Goal: Communication & Community: Answer question/provide support

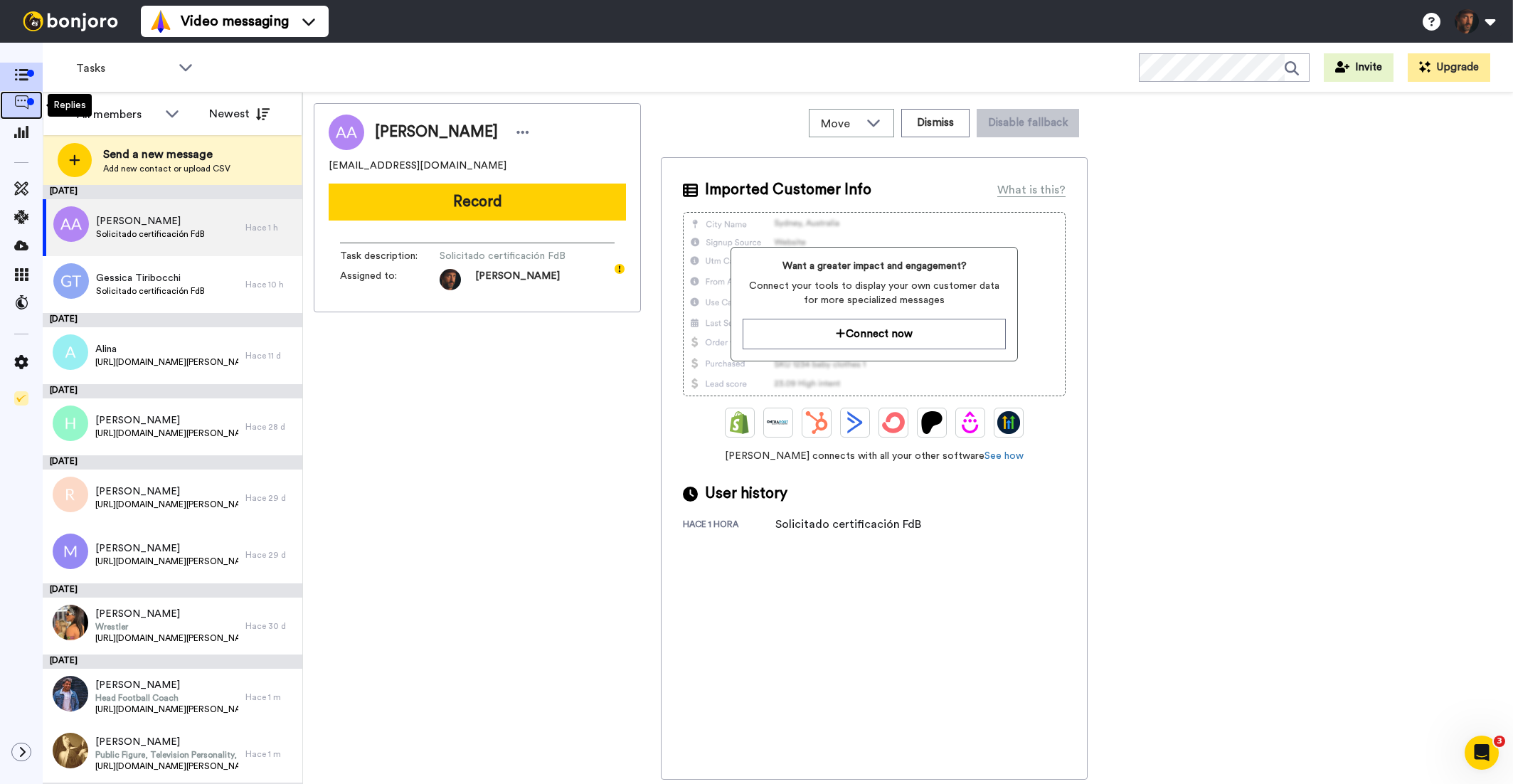
click at [21, 98] on icon at bounding box center [21, 102] width 14 height 14
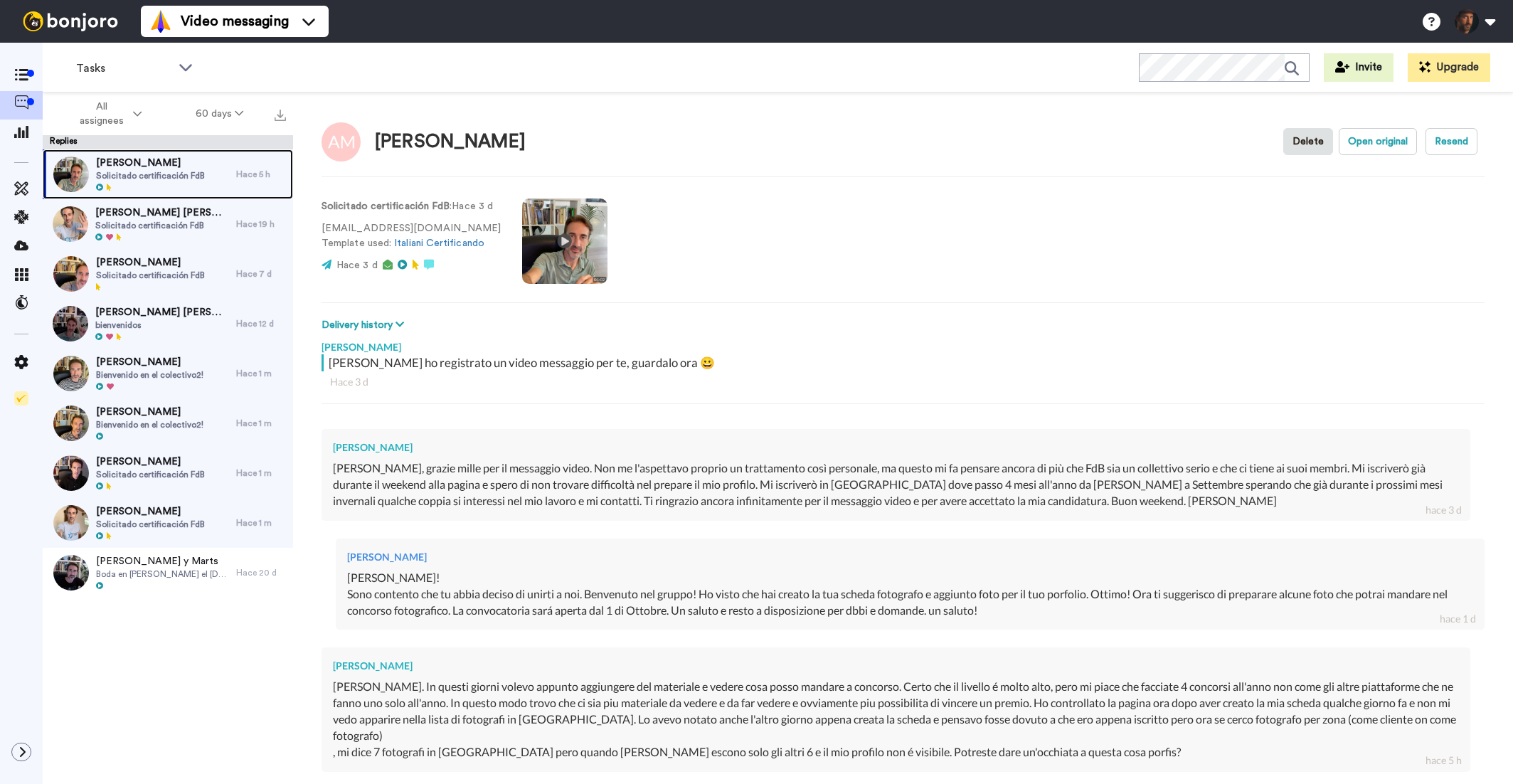
click at [184, 167] on span "[PERSON_NAME]" at bounding box center [151, 163] width 109 height 14
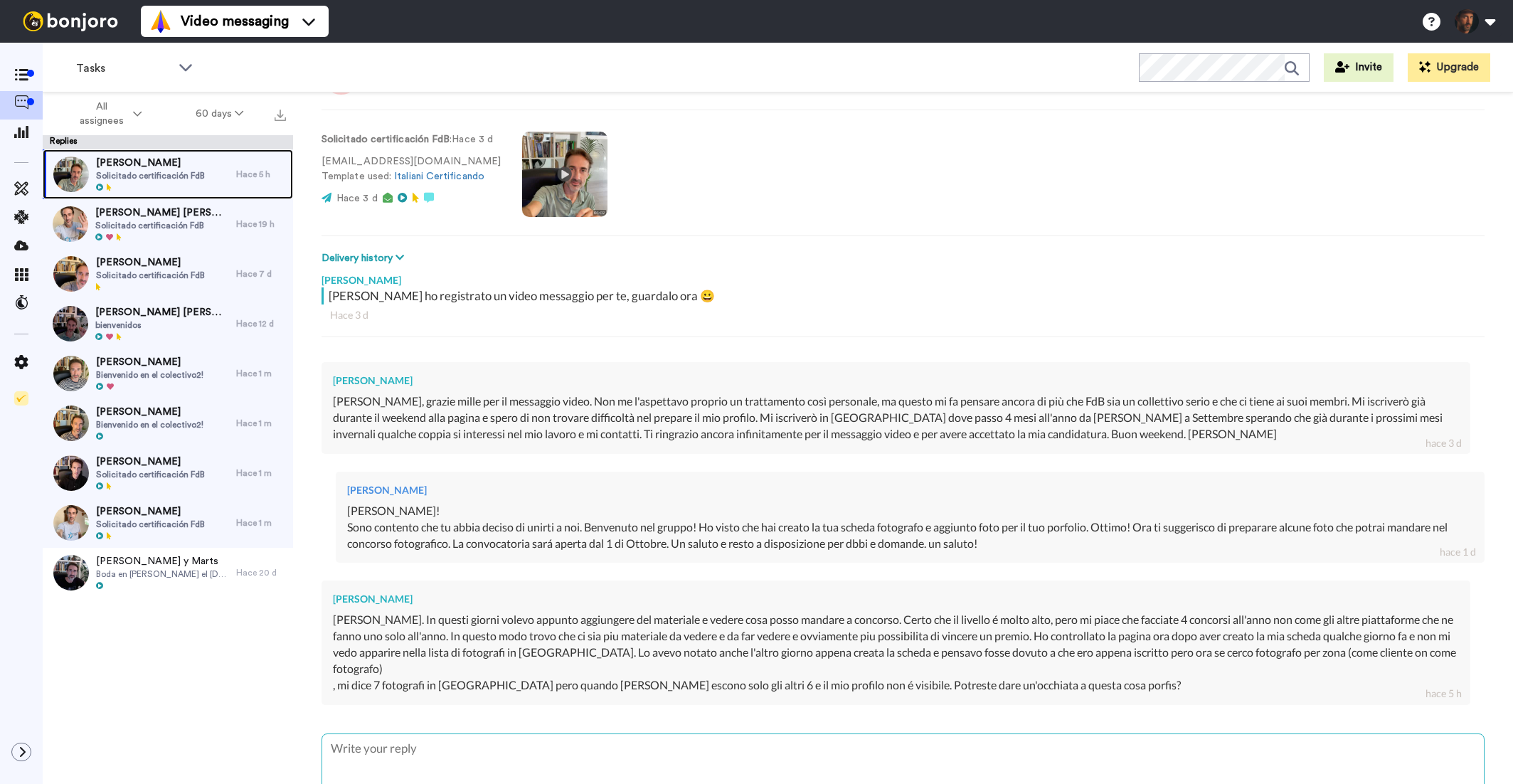
scroll to position [151, 0]
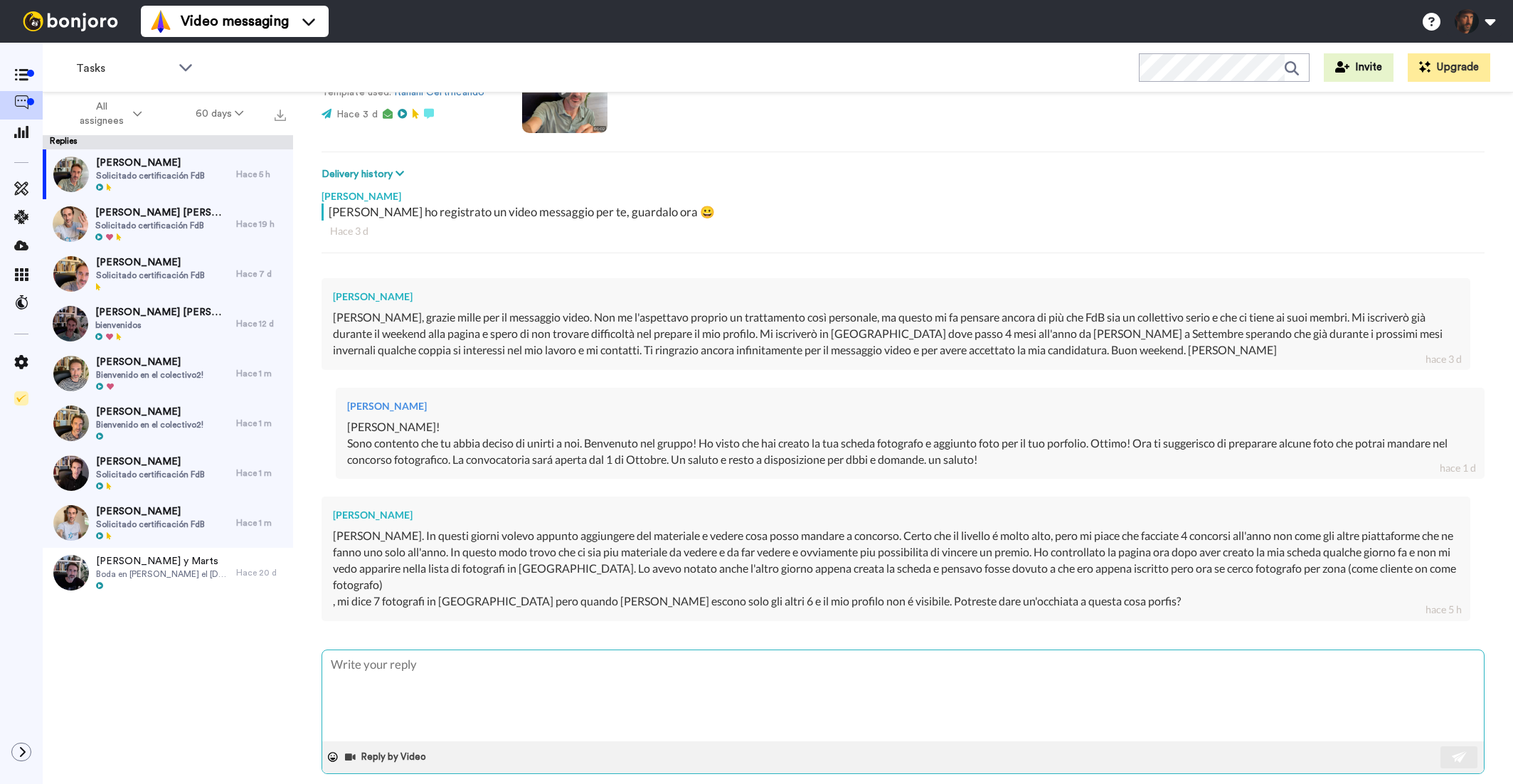
click at [559, 650] on textarea at bounding box center [903, 695] width 1162 height 91
type textarea "x"
type textarea "C"
type textarea "x"
type textarea "Ci"
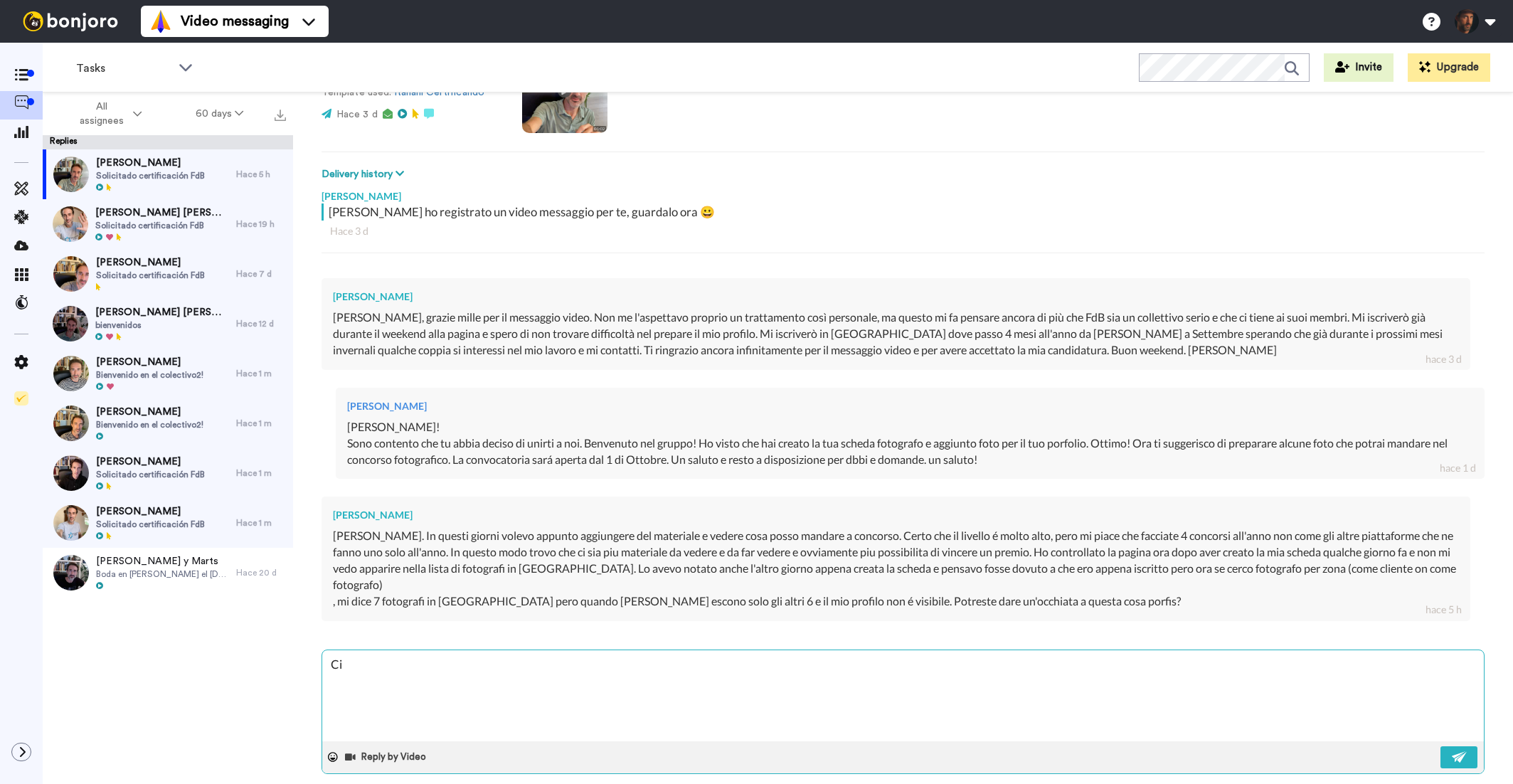
type textarea "x"
type textarea "Cia"
type textarea "x"
type textarea "Ciao"
type textarea "x"
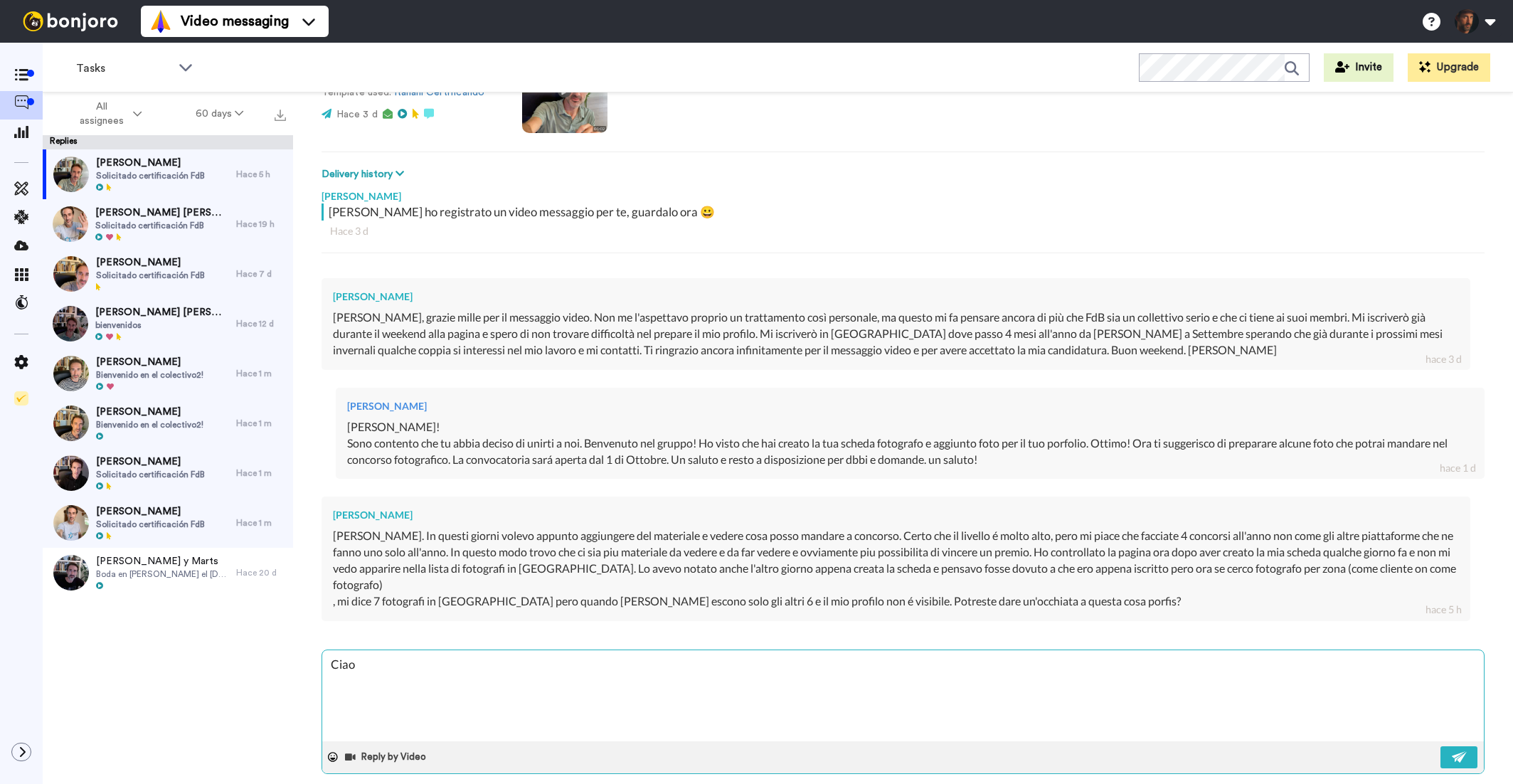
type textarea "Ciao"
type textarea "x"
type textarea "Ciao A"
type textarea "x"
type textarea "Ciao An"
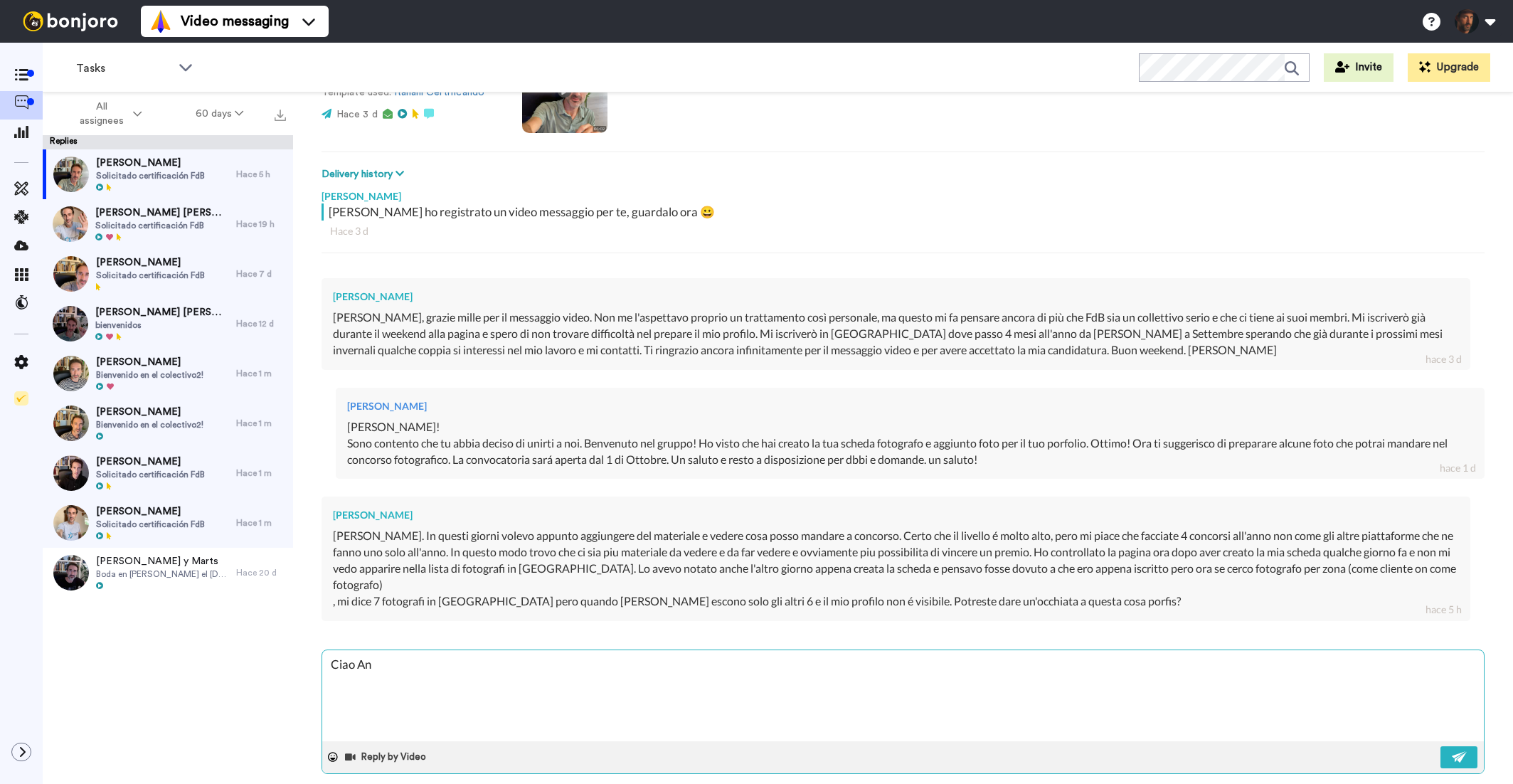
type textarea "x"
type textarea "Ciao And"
type textarea "x"
type textarea "Ciao Andr"
type textarea "x"
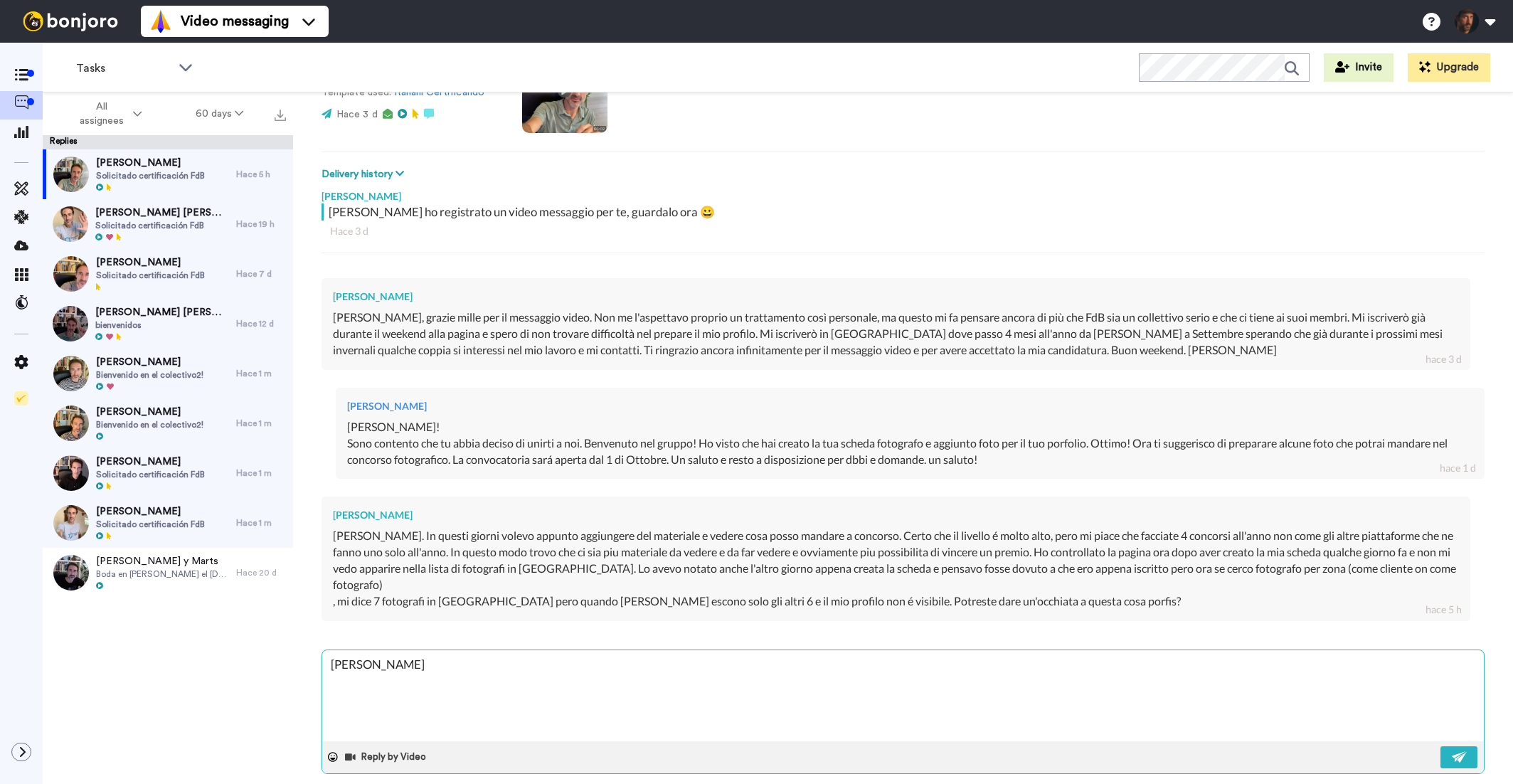
type textarea "Ciao Andre"
type textarea "x"
type textarea "Ciao Andrea"
type textarea "x"
type textarea "Ciao Andrea"
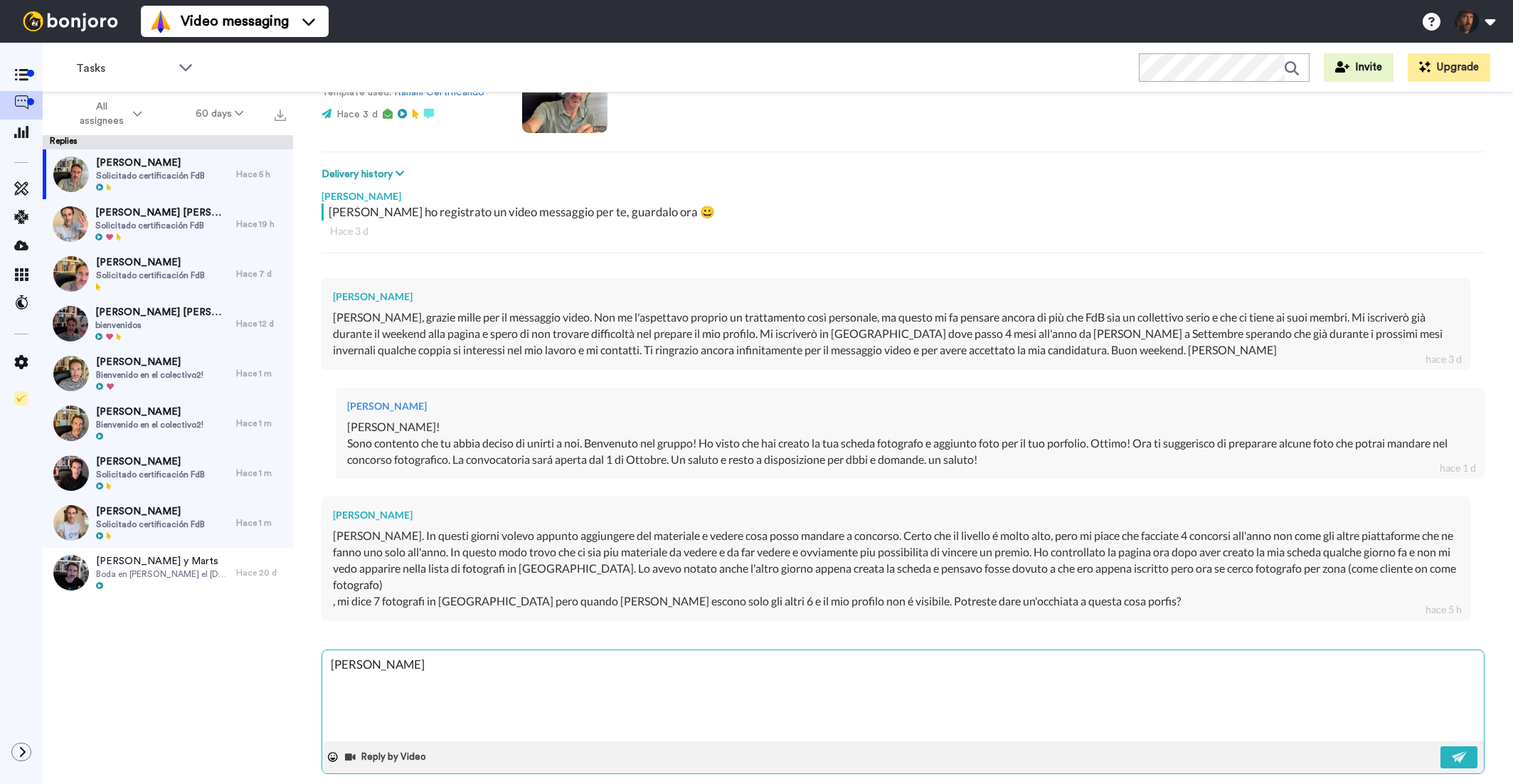
type textarea "x"
type textarea "Ciao Andrea b"
type textarea "x"
type textarea "Ciao Andrea bu"
type textarea "x"
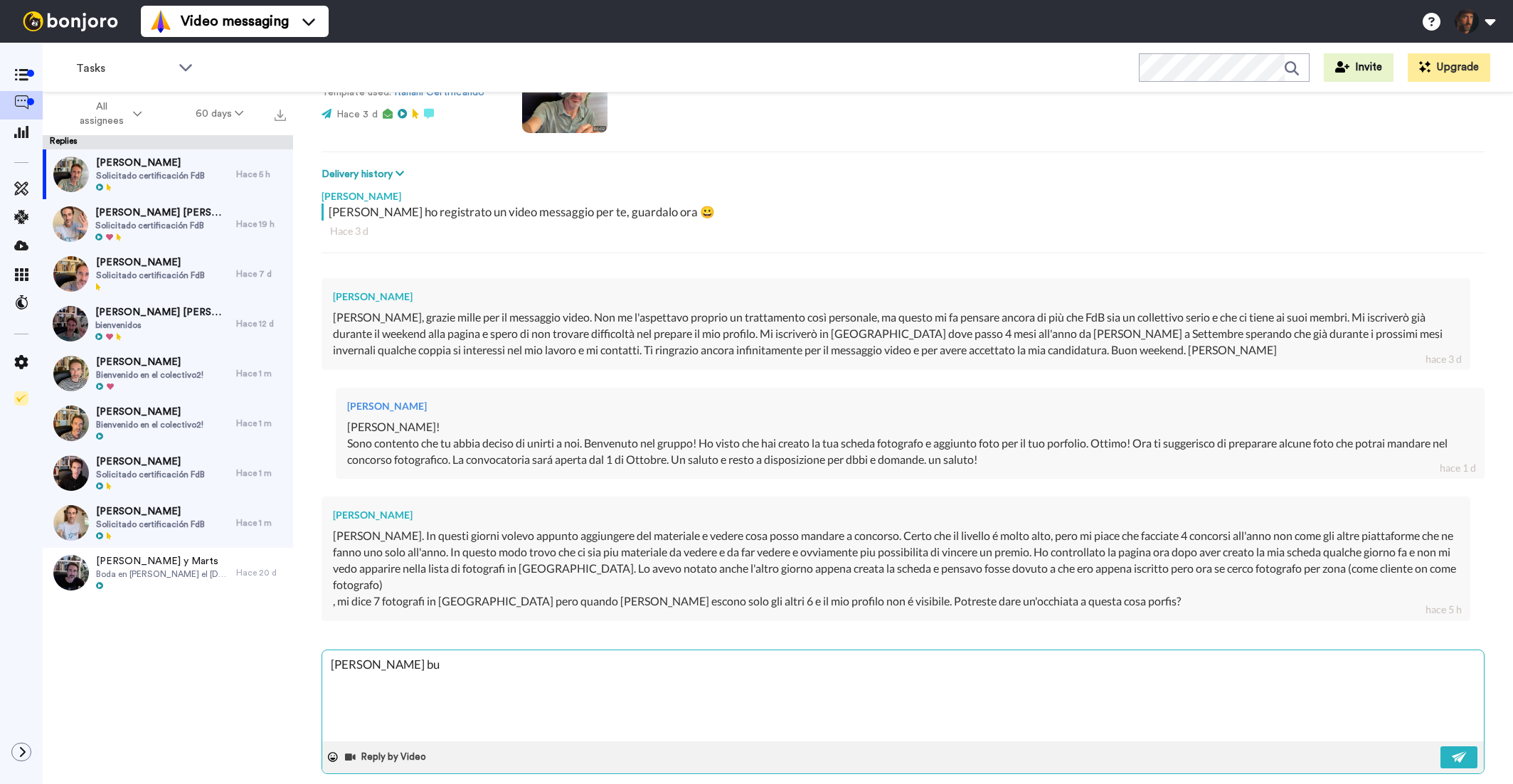
type textarea "Ciao Andrea bui"
type textarea "x"
type textarea "Ciao Andrea buio"
type textarea "x"
type textarea "Ciao Andrea buion"
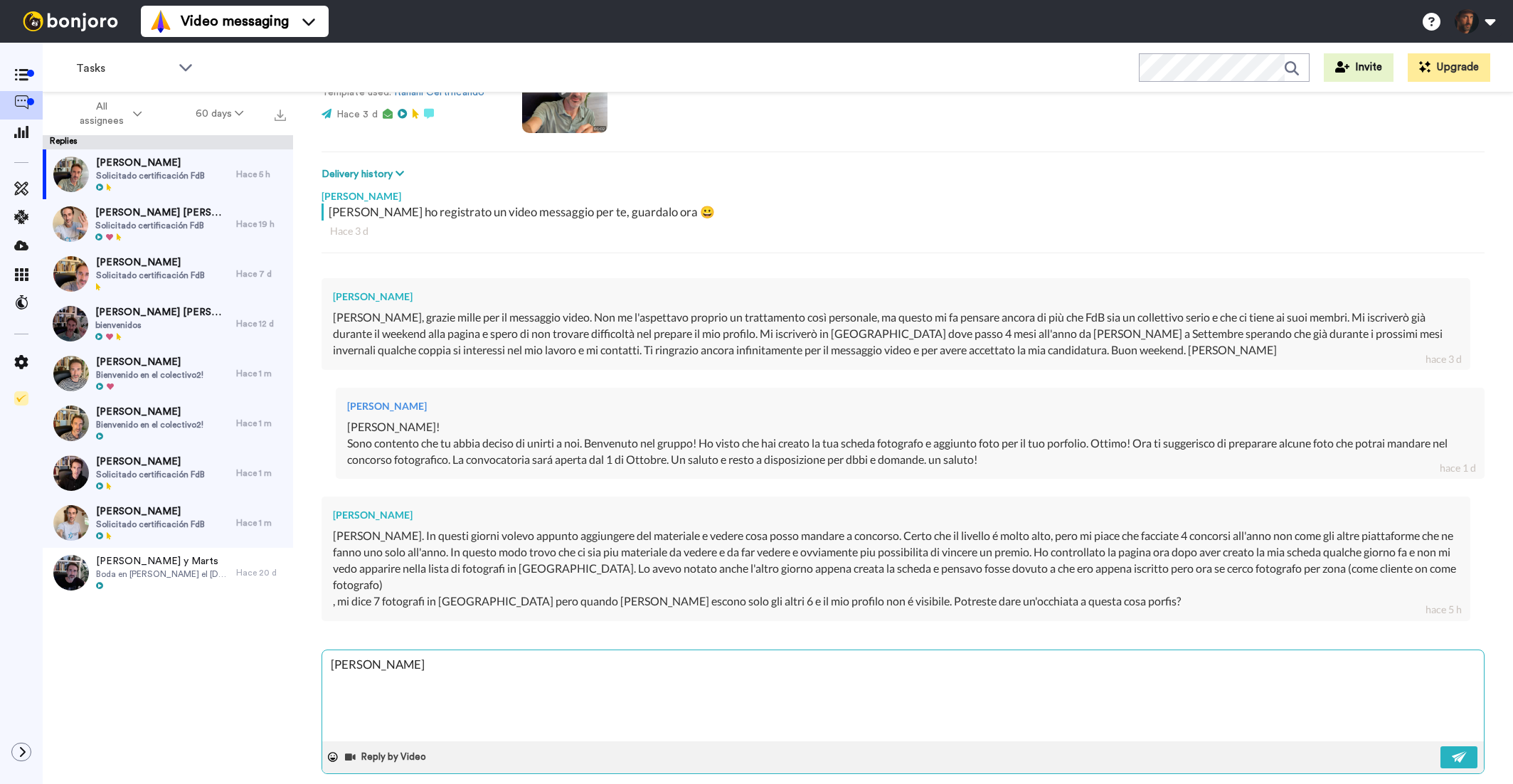
type textarea "x"
type textarea "Ciao Andrea buion"
type textarea "x"
type textarea "Ciao Andrea buion o"
type textarea "x"
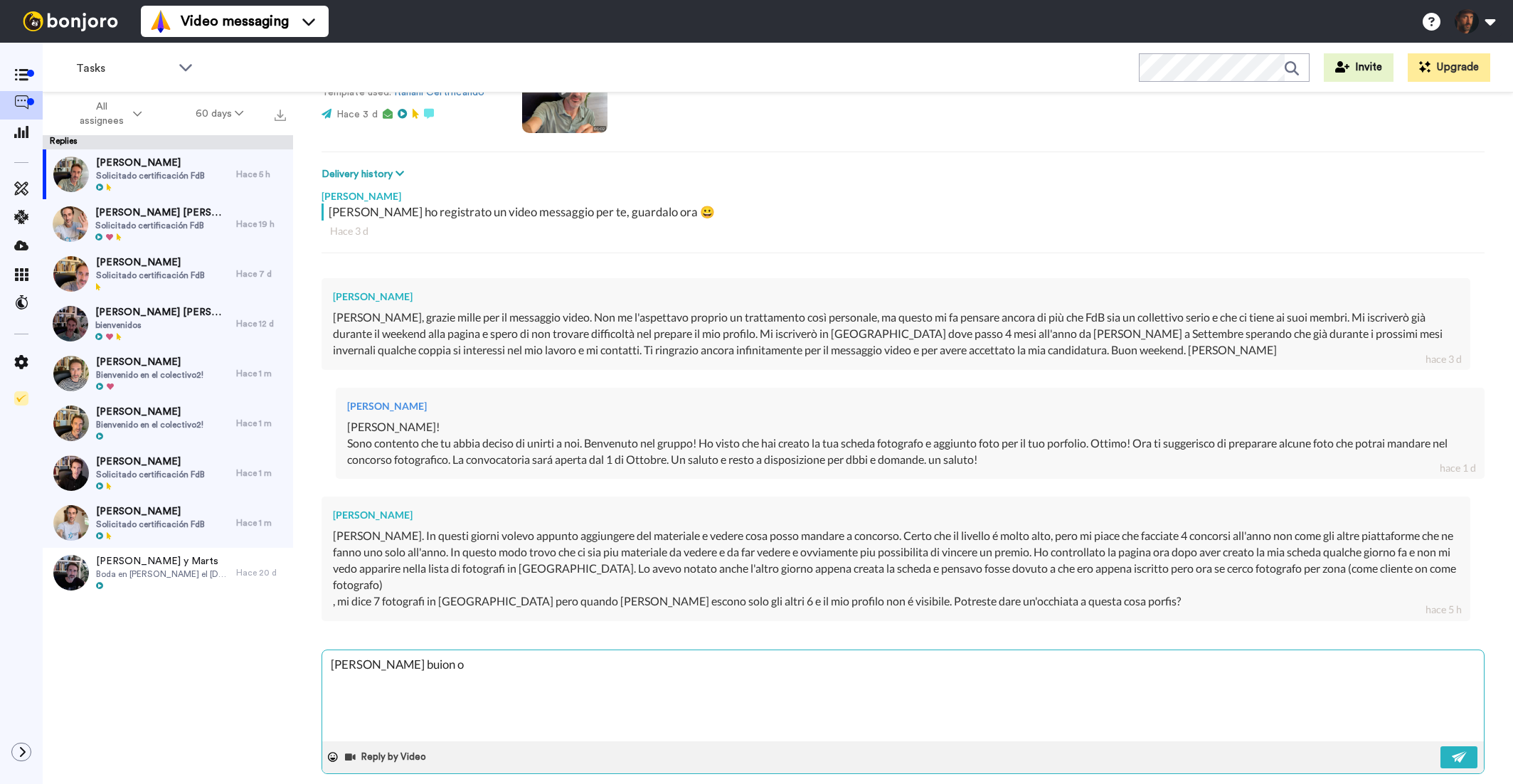
type textarea "Ciao Andrea buion op"
type textarea "x"
type textarea "Ciao Andrea buion o"
type textarea "x"
type textarea "Ciao Andrea buion"
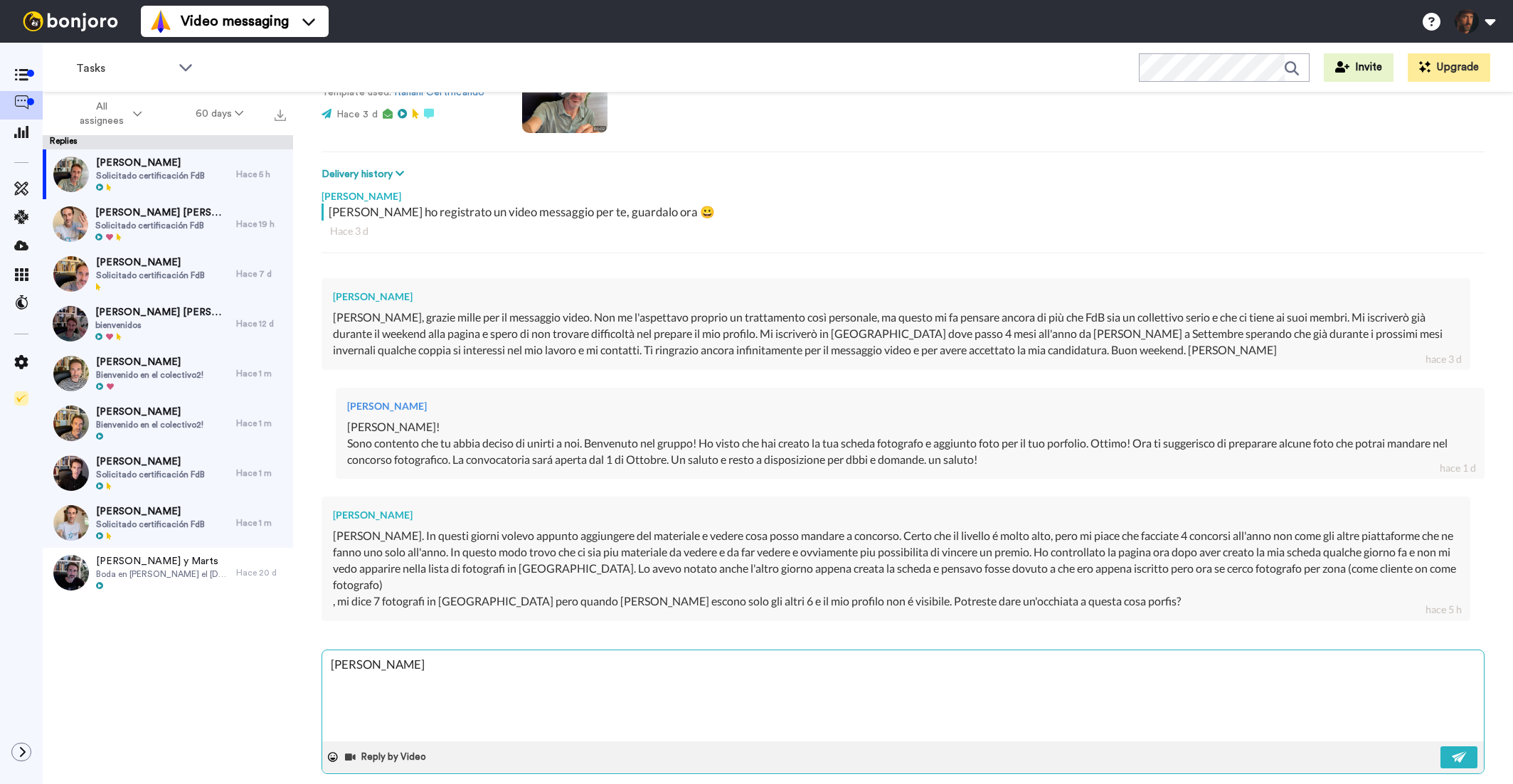
type textarea "x"
type textarea "Ciao Andrea buion"
type textarea "x"
type textarea "Ciao Andrea buio"
type textarea "x"
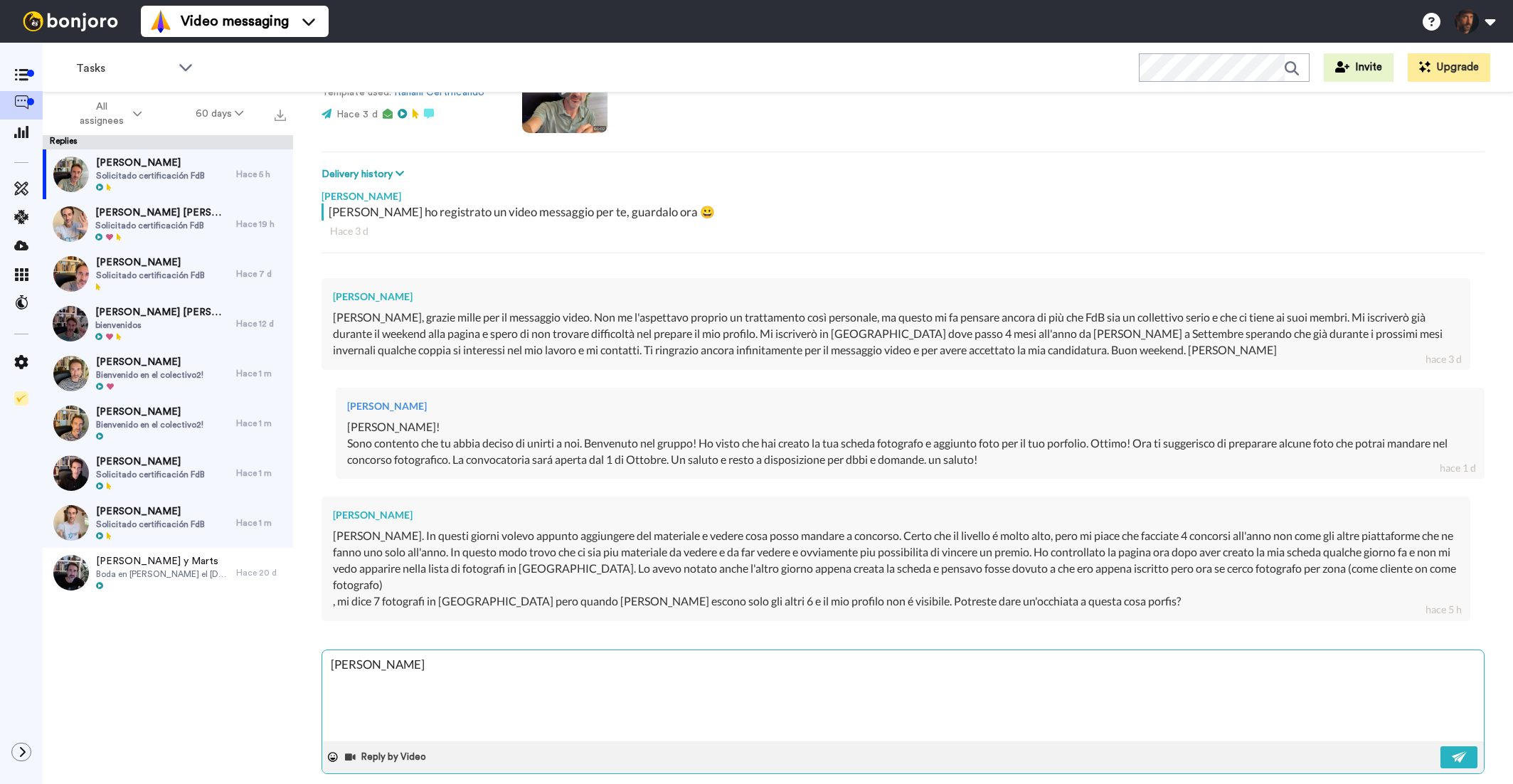
type textarea "Ciao Andrea bui"
type textarea "x"
type textarea "Ciao Andrea bu"
type textarea "x"
type textarea "Ciao Andrea buo"
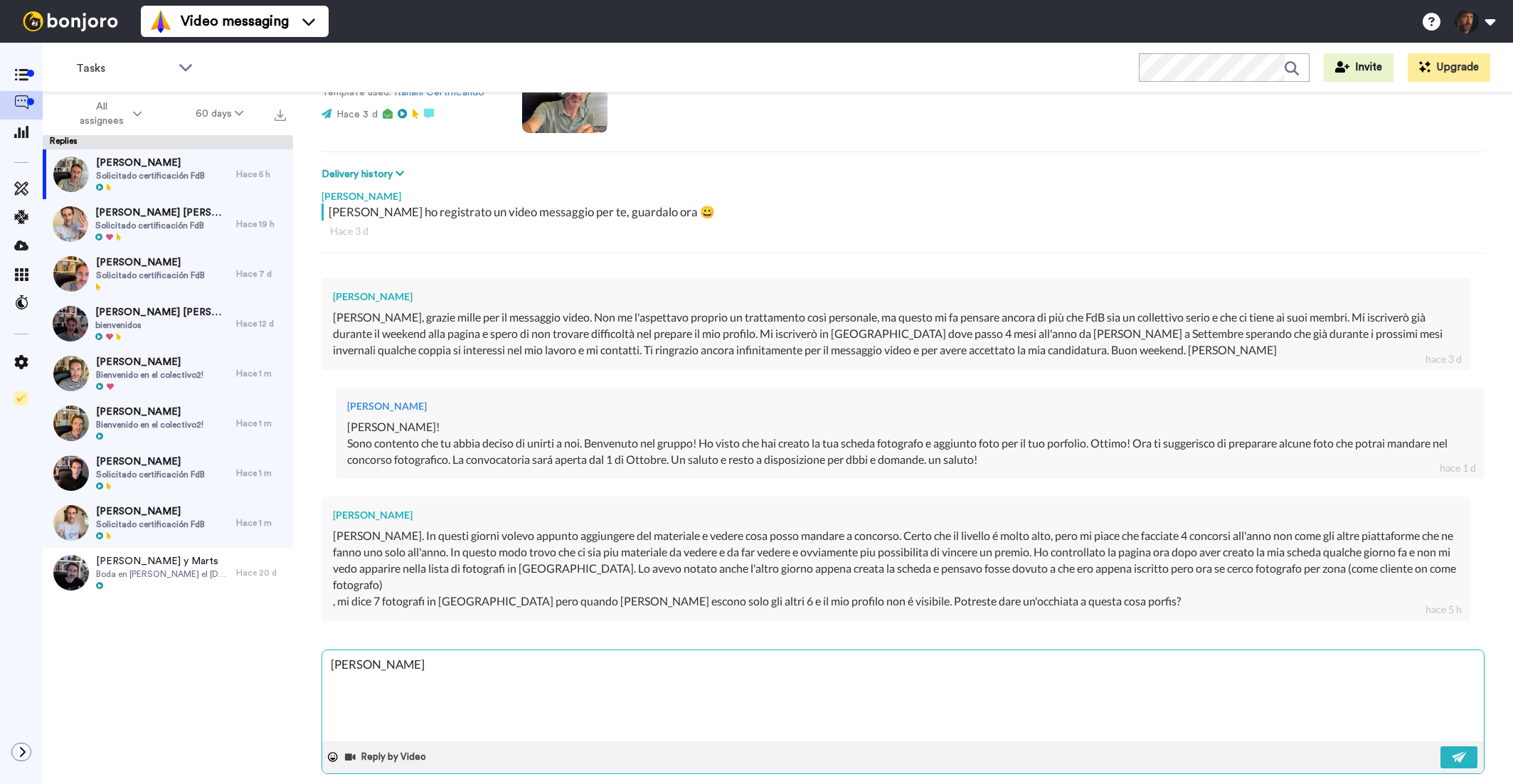
type textarea "x"
type textarea "Ciao Andrea buon"
type textarea "x"
type textarea "Ciao Andrea buon"
type textarea "x"
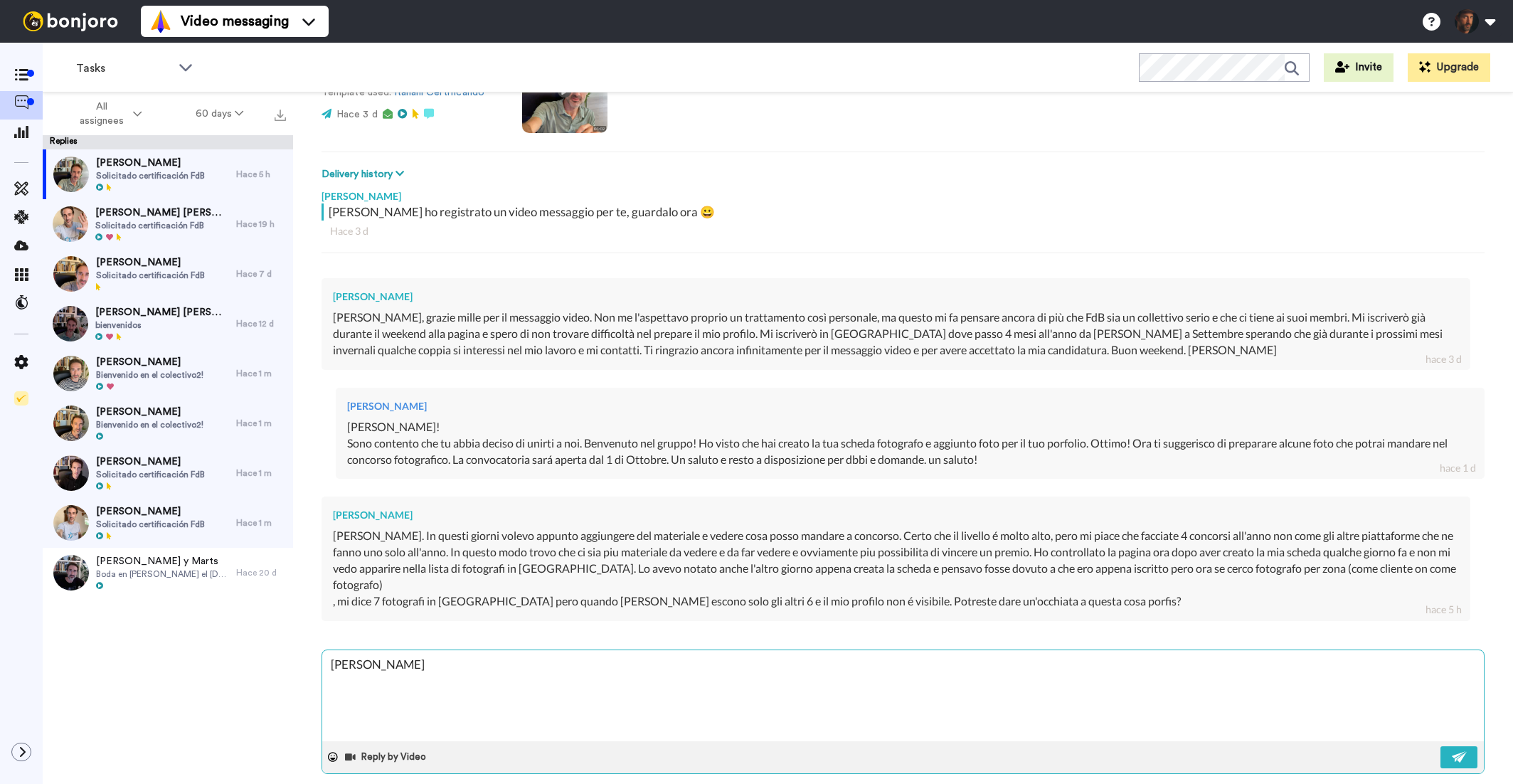
type textarea "Ciao Andrea buon p"
type textarea "x"
type textarea "Ciao Andrea buon po"
type textarea "x"
type textarea "Ciao Andrea buon pom"
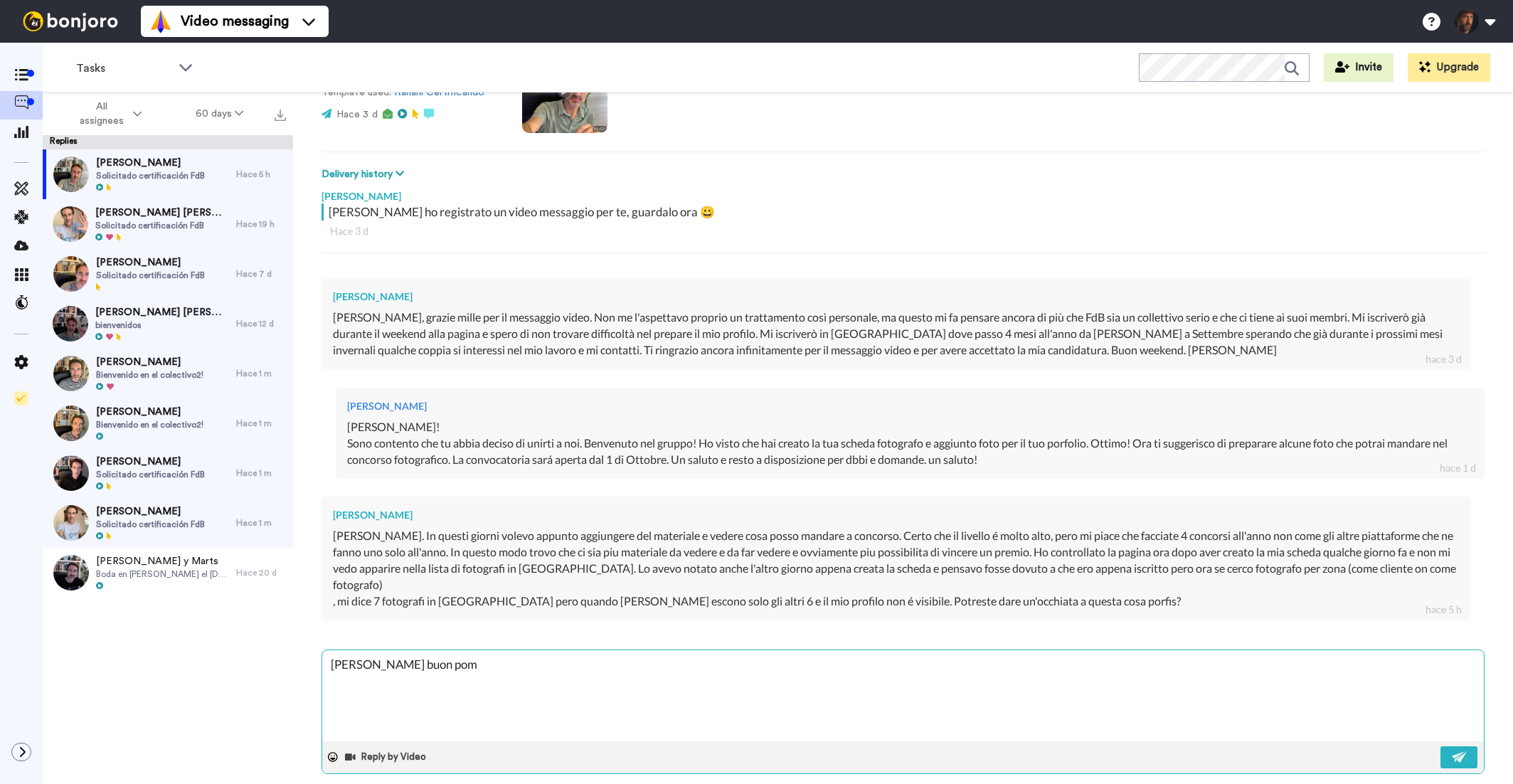
type textarea "x"
type textarea "Ciao Andrea buon pome"
type textarea "x"
type textarea "Ciao Andrea buon pomer"
type textarea "x"
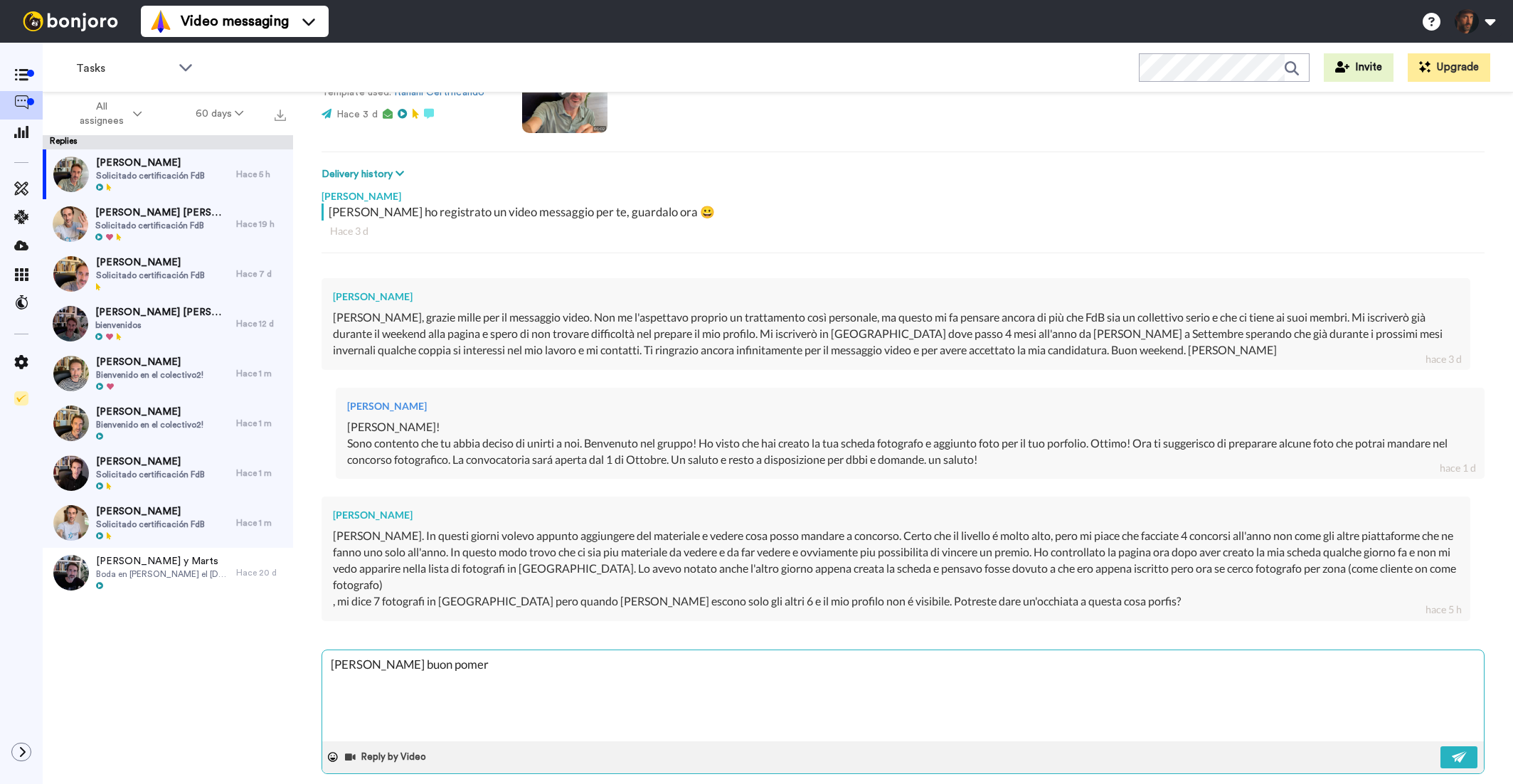
type textarea "Ciao Andrea buon pomeri"
type textarea "x"
type textarea "Ciao Andrea buon pomerig"
type textarea "x"
type textarea "Ciao Andrea buon pomerigg"
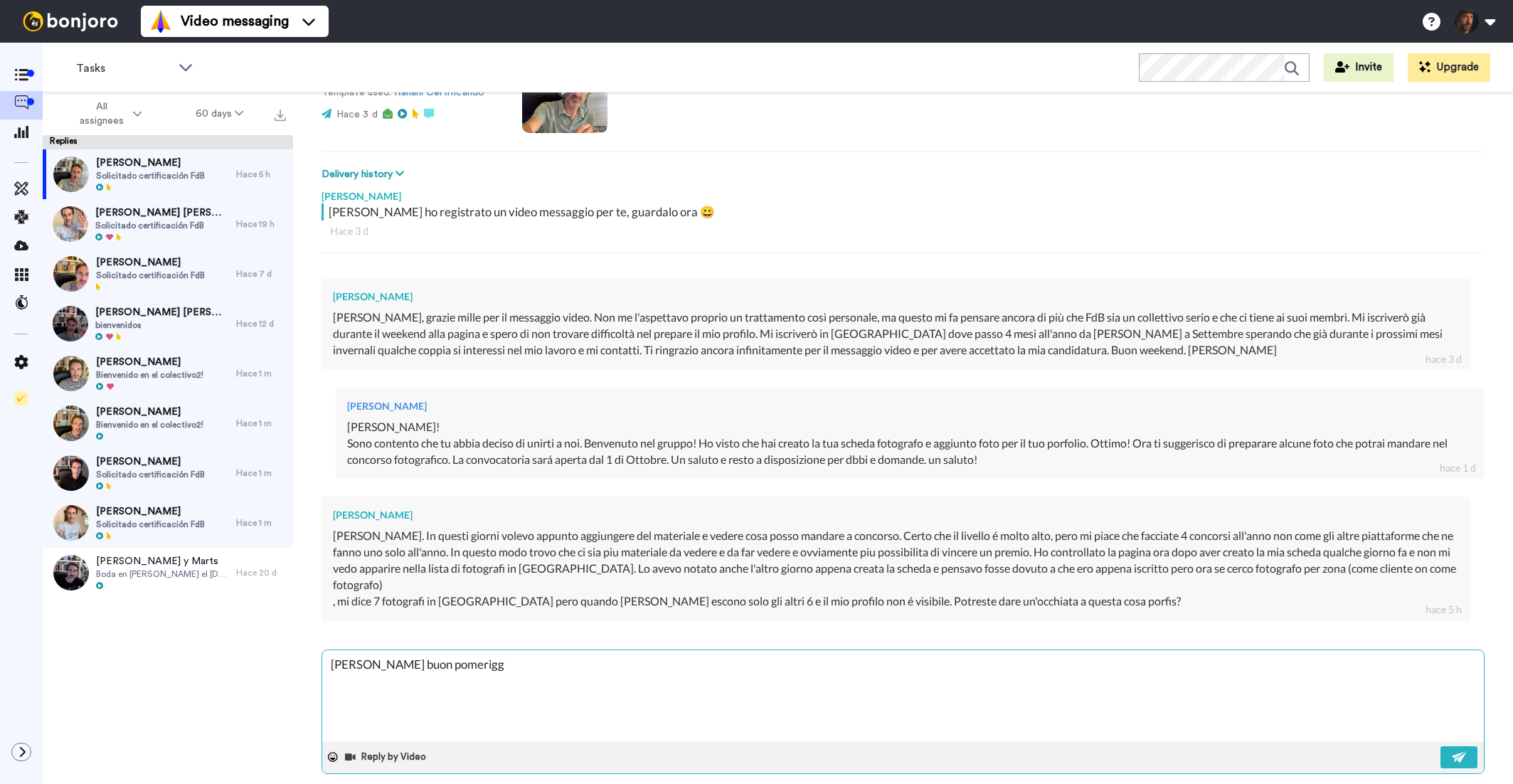
type textarea "x"
type textarea "Ciao Andrea buon pomeriggi"
type textarea "x"
type textarea "Ciao Andrea buon pomeriggio"
type textarea "x"
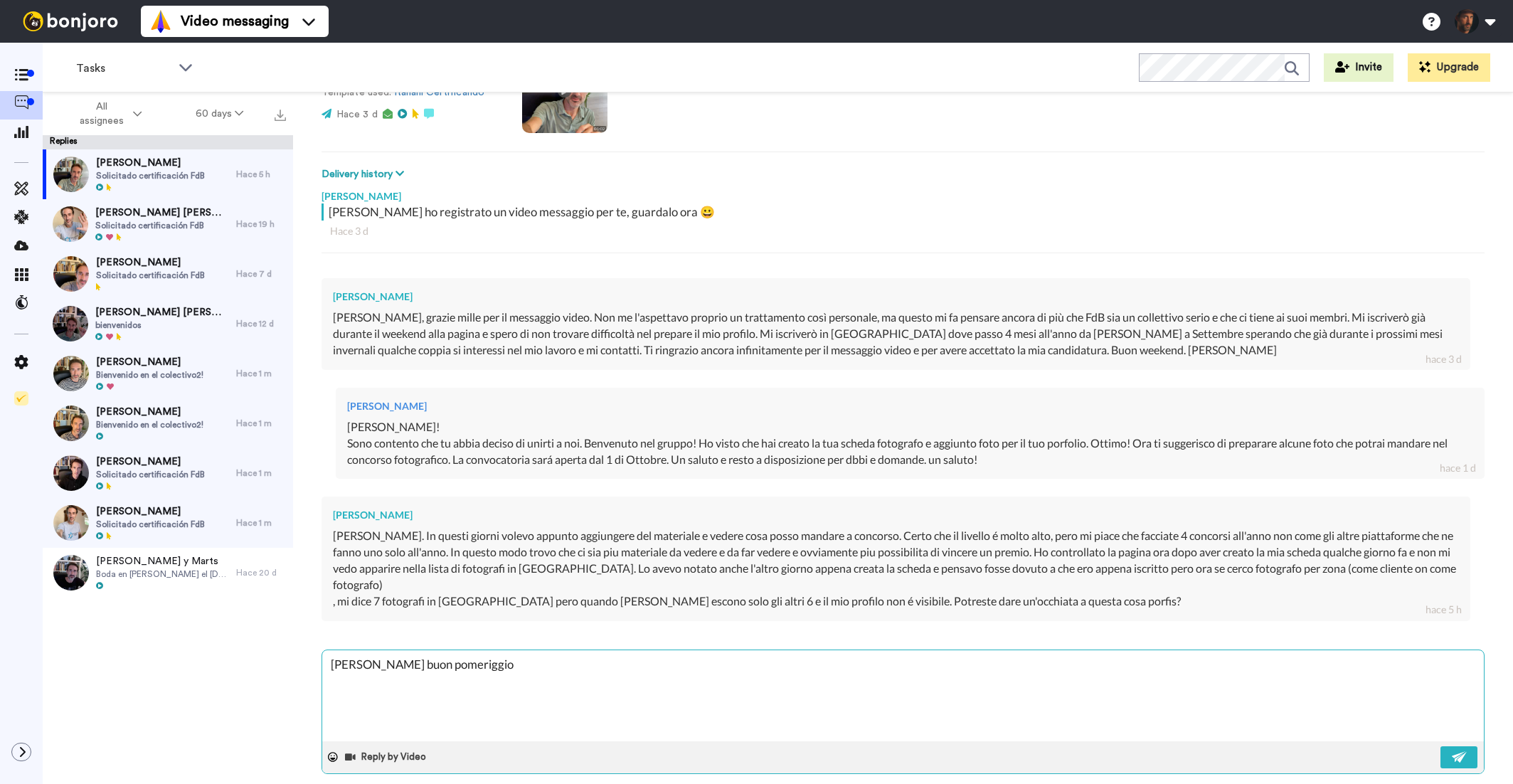
type textarea "Ciao Andrea buon pomeriggio."
type textarea "x"
type textarea "Ciao Andrea buon pomeriggio."
type textarea "x"
type textarea "Ciao Andrea buon pomeriggio. P"
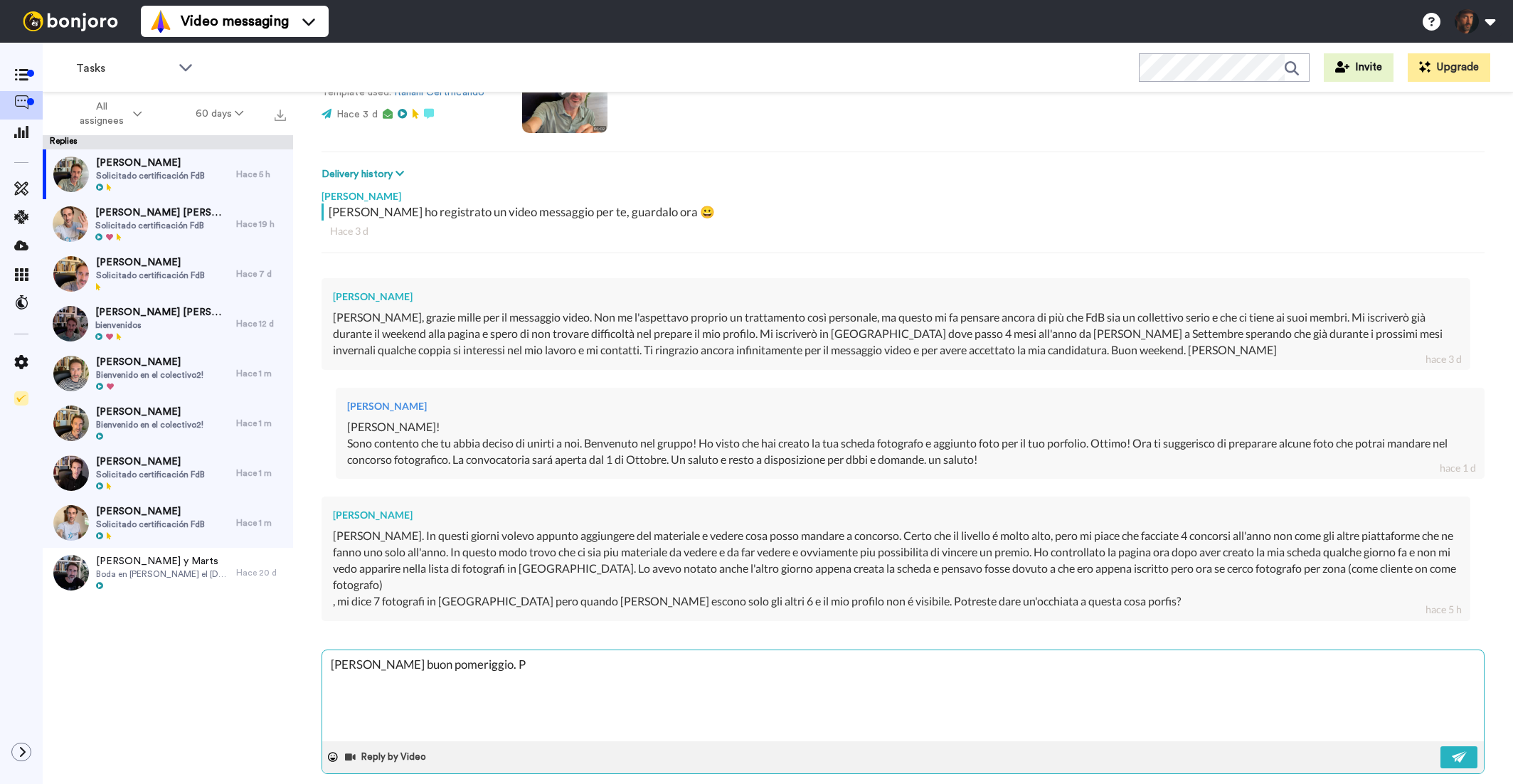
type textarea "x"
type textarea "Ciao Andrea buon pomeriggio. Pe"
type textarea "x"
type textarea "Ciao Andrea buon pomeriggio. Per"
type textarea "x"
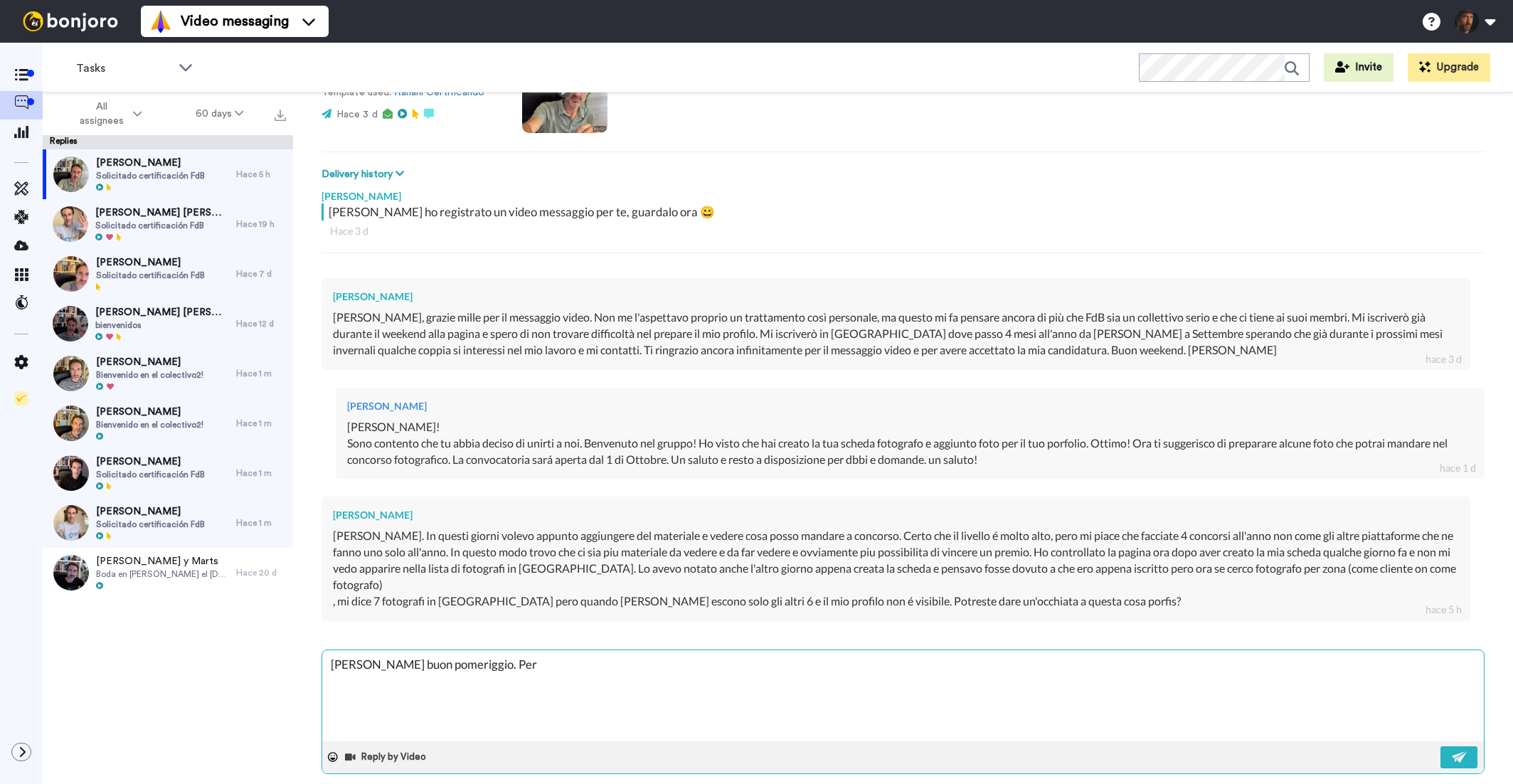
type textarea "Ciao Andrea buon pomeriggio. Per"
type textarea "x"
type textarea "Ciao Andrea buon pomeriggio. Per i"
type textarea "x"
type textarea "Ciao Andrea buon pomeriggio. Per il"
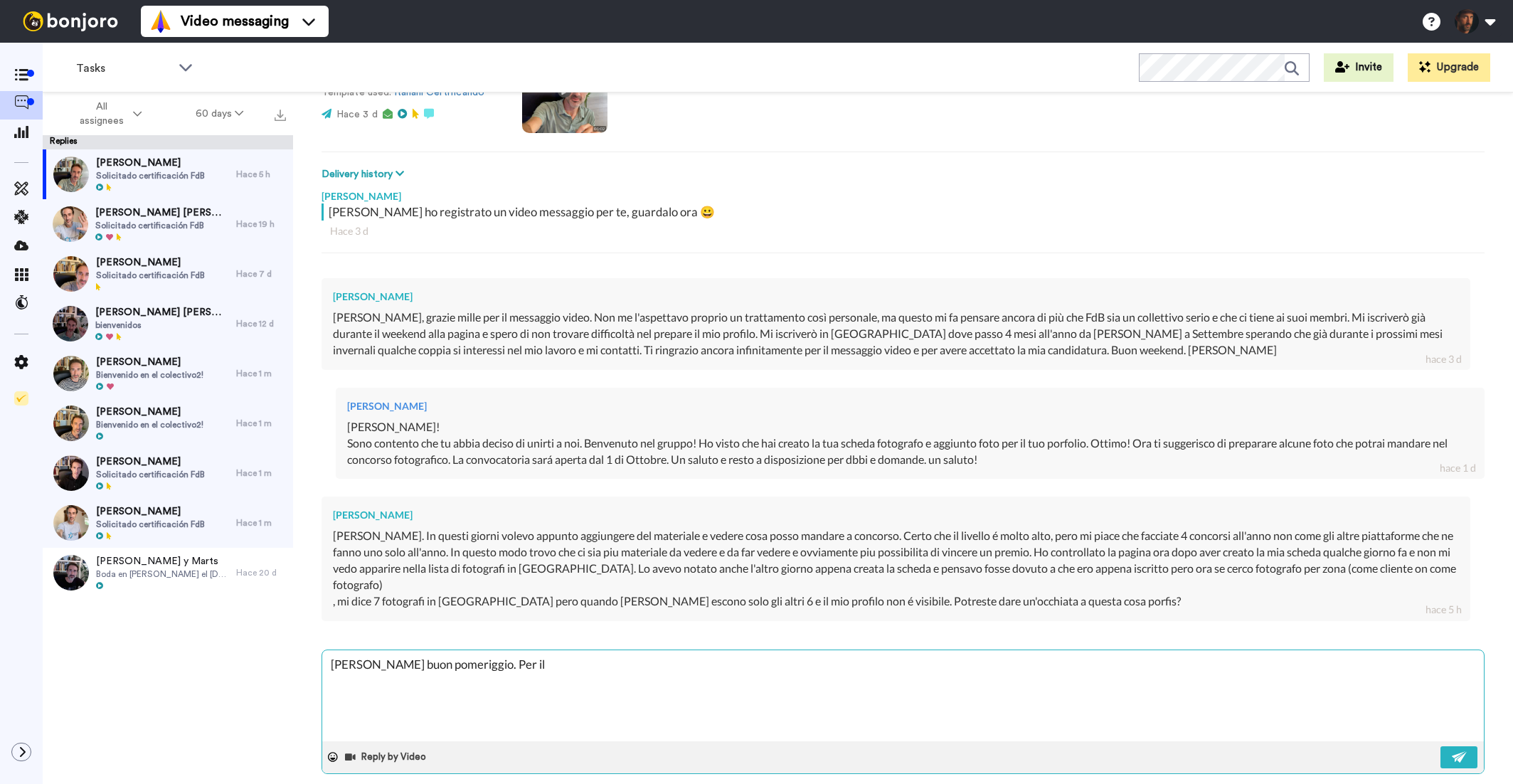
type textarea "x"
type textarea "Ciao Andrea buon pomeriggio. Per il"
type textarea "x"
type textarea "Ciao Andrea buon pomeriggio. Per il c"
type textarea "x"
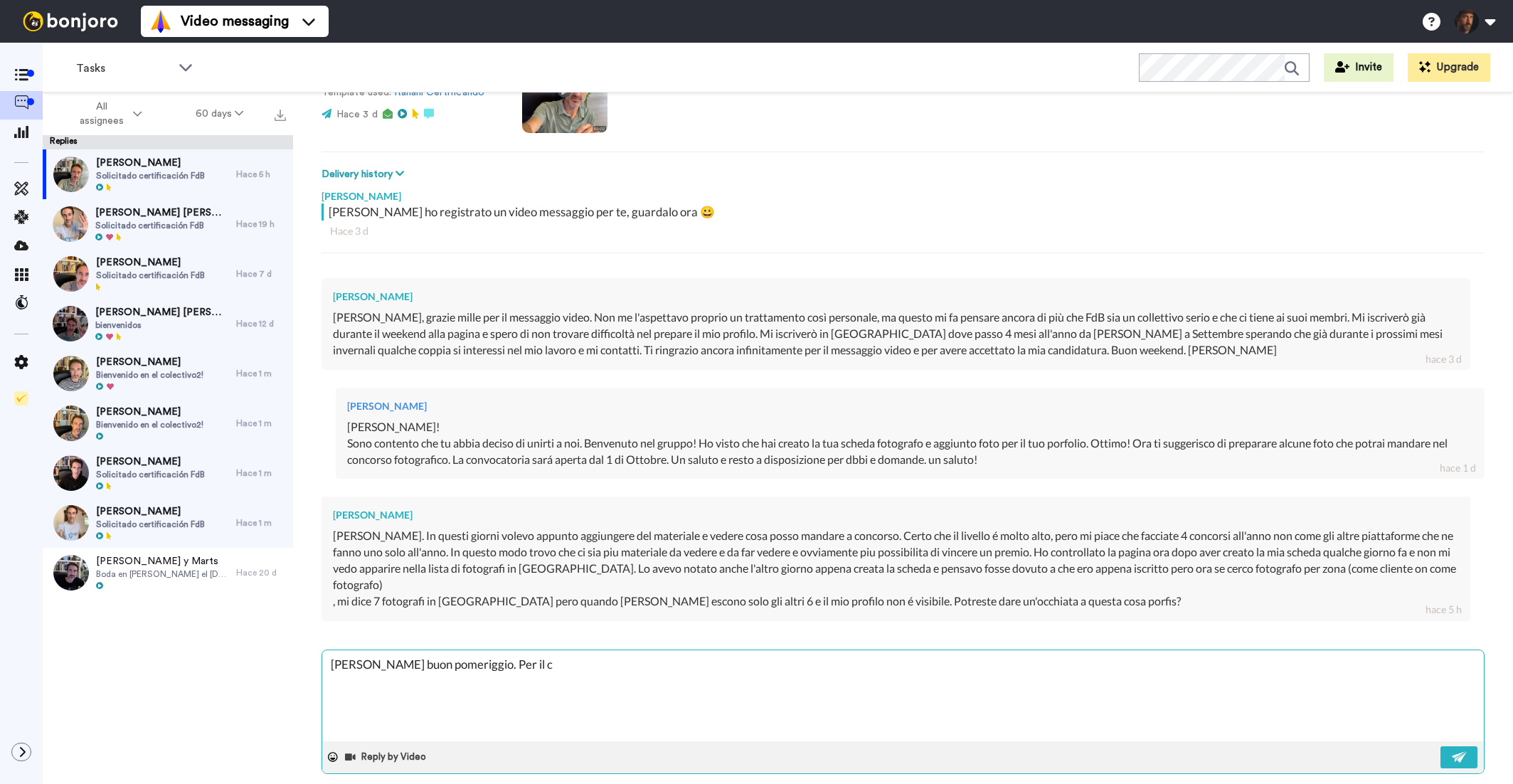
type textarea "Ciao Andrea buon pomeriggio. Per il co"
type textarea "x"
type textarea "Ciao Andrea buon pomeriggio. Per il con"
type textarea "x"
type textarea "Ciao Andrea buon pomeriggio. Per il conc"
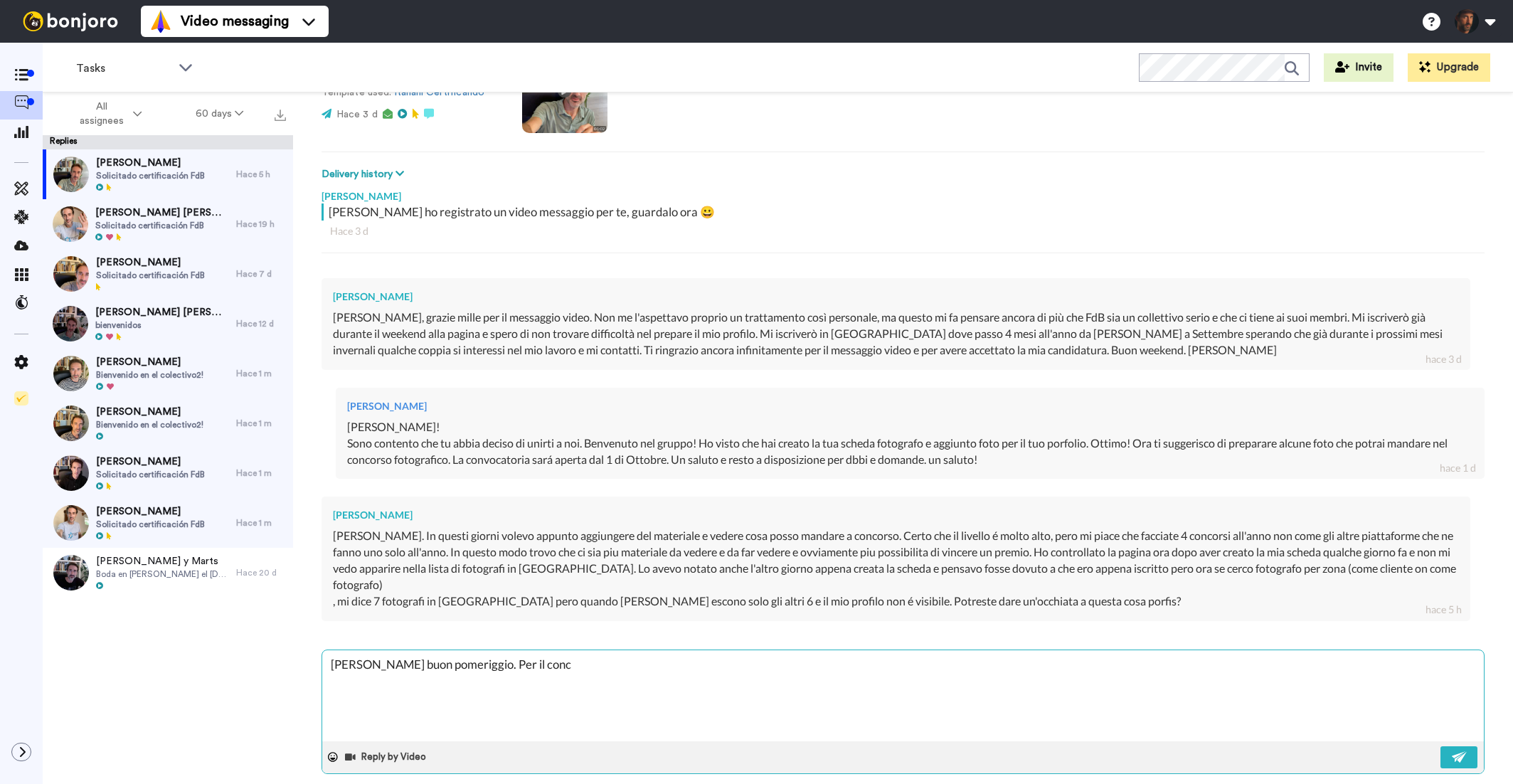
type textarea "x"
type textarea "Ciao Andrea buon pomeriggio. Per il conco"
type textarea "x"
type textarea "Ciao Andrea buon pomeriggio. Per il concor"
type textarea "x"
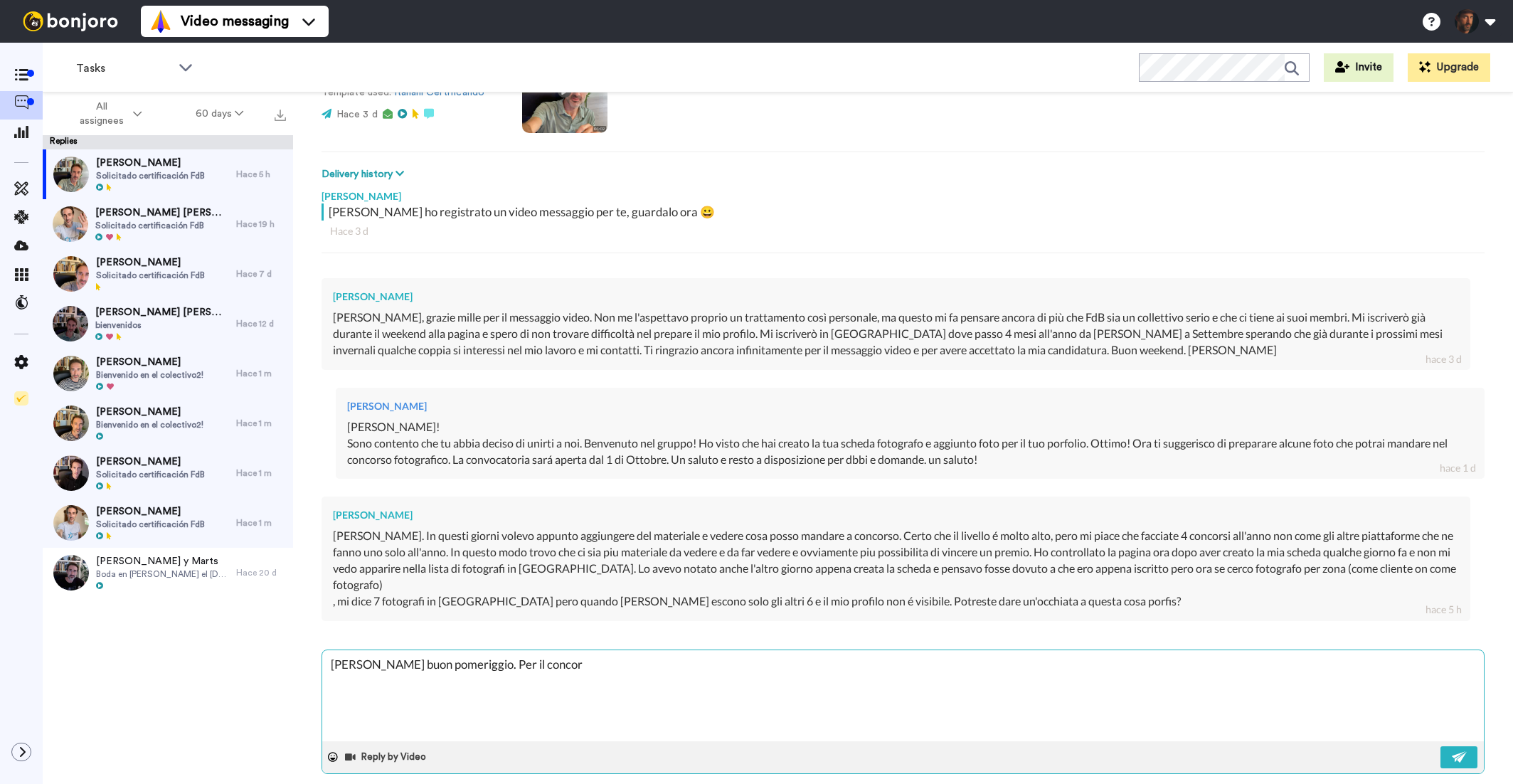
type textarea "Ciao Andrea buon pomeriggio. Per il concors"
type textarea "x"
type textarea "Ciao Andrea buon pomeriggio. Per il concorso"
type textarea "x"
type textarea "Ciao Andrea buon pomeriggio. Per il concorso"
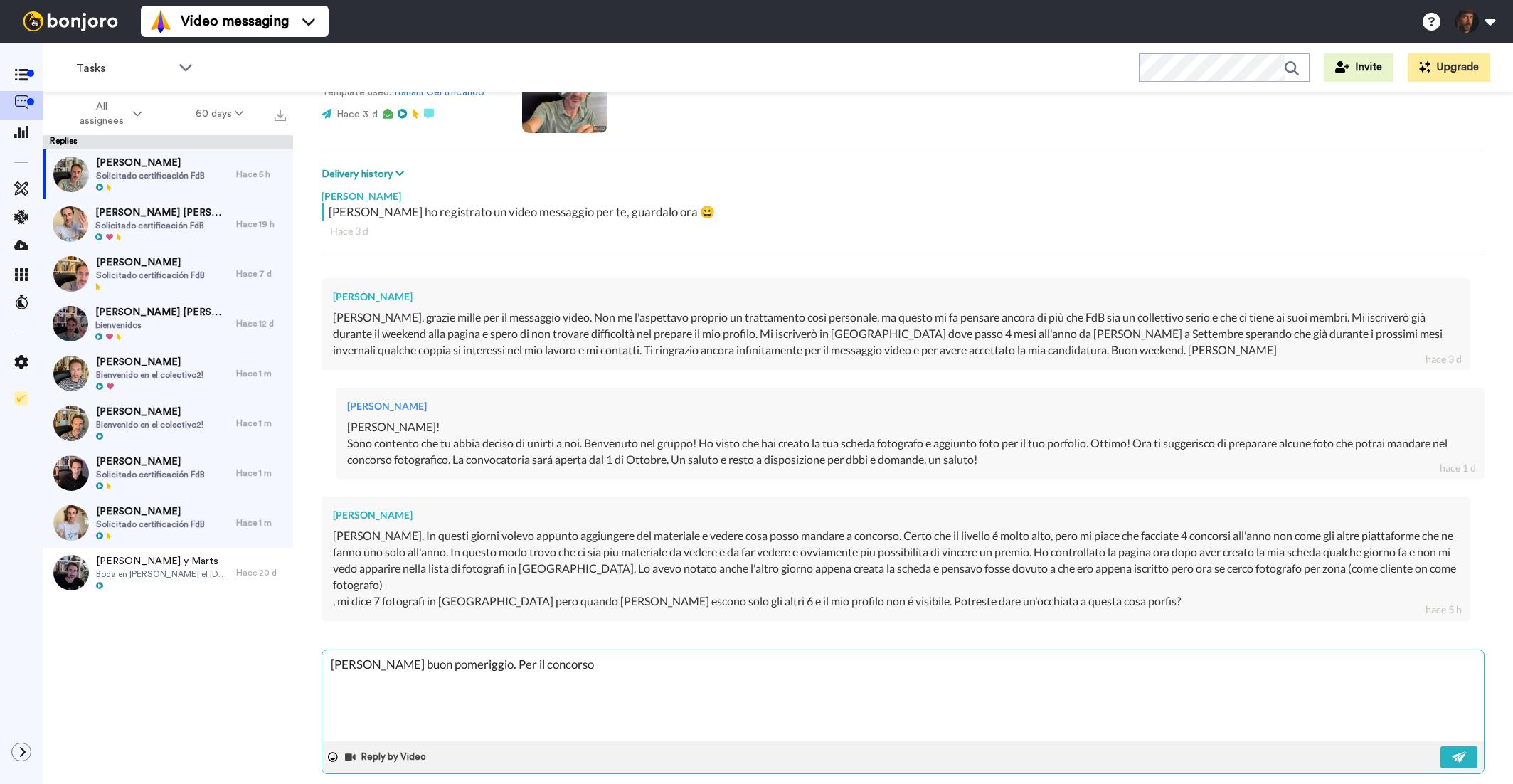
type textarea "x"
type textarea "Ciao Andrea buon pomeriggio. Per il concorso t"
type textarea "x"
type textarea "Ciao Andrea buon pomeriggio. Per il concorso ti"
type textarea "x"
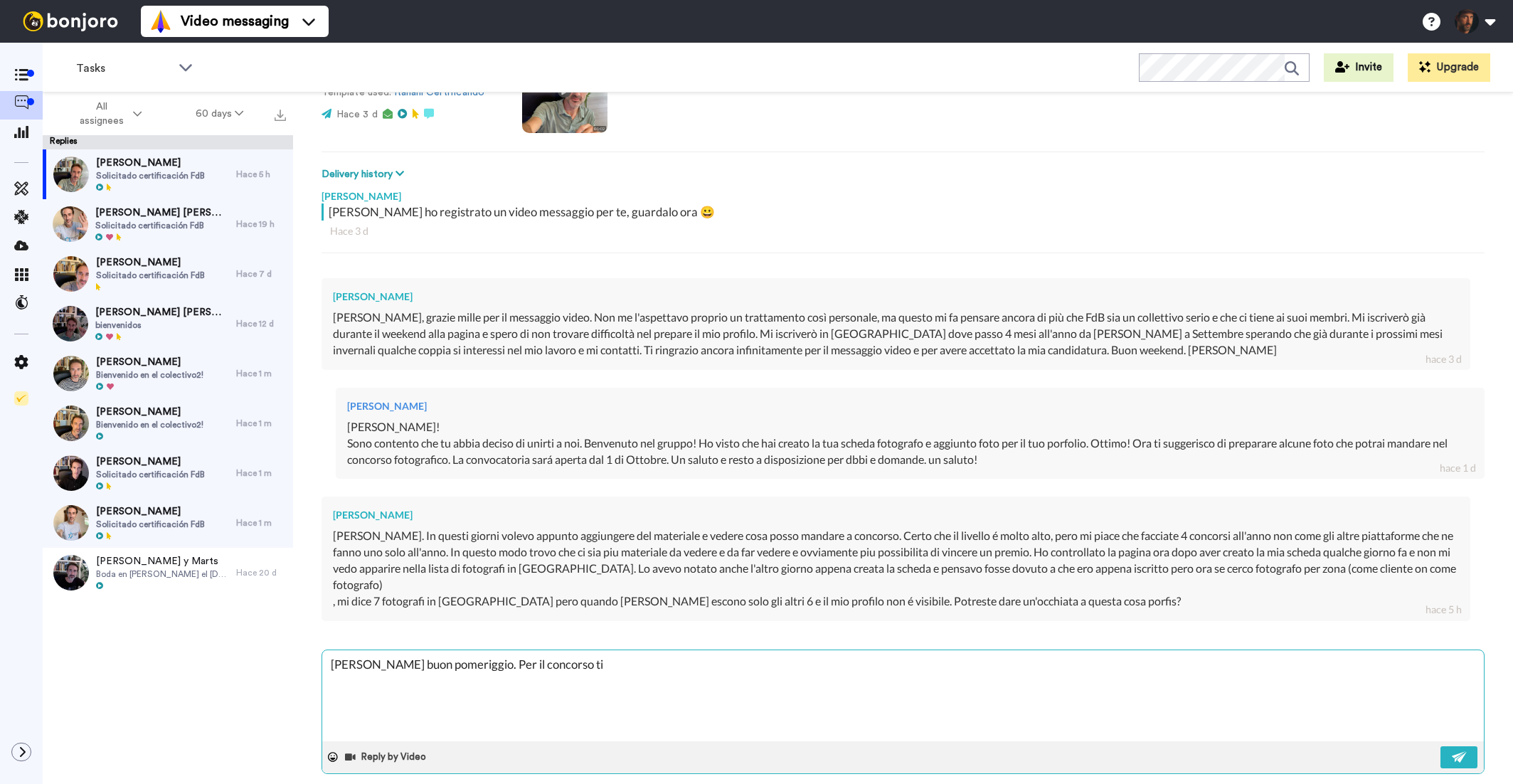
type textarea "Ciao Andrea buon pomeriggio. Per il concorso ti"
type textarea "x"
type textarea "Ciao Andrea buon pomeriggio. Per il concorso ti c"
type textarea "x"
type textarea "Ciao Andrea buon pomeriggio. Per il concorso ti co"
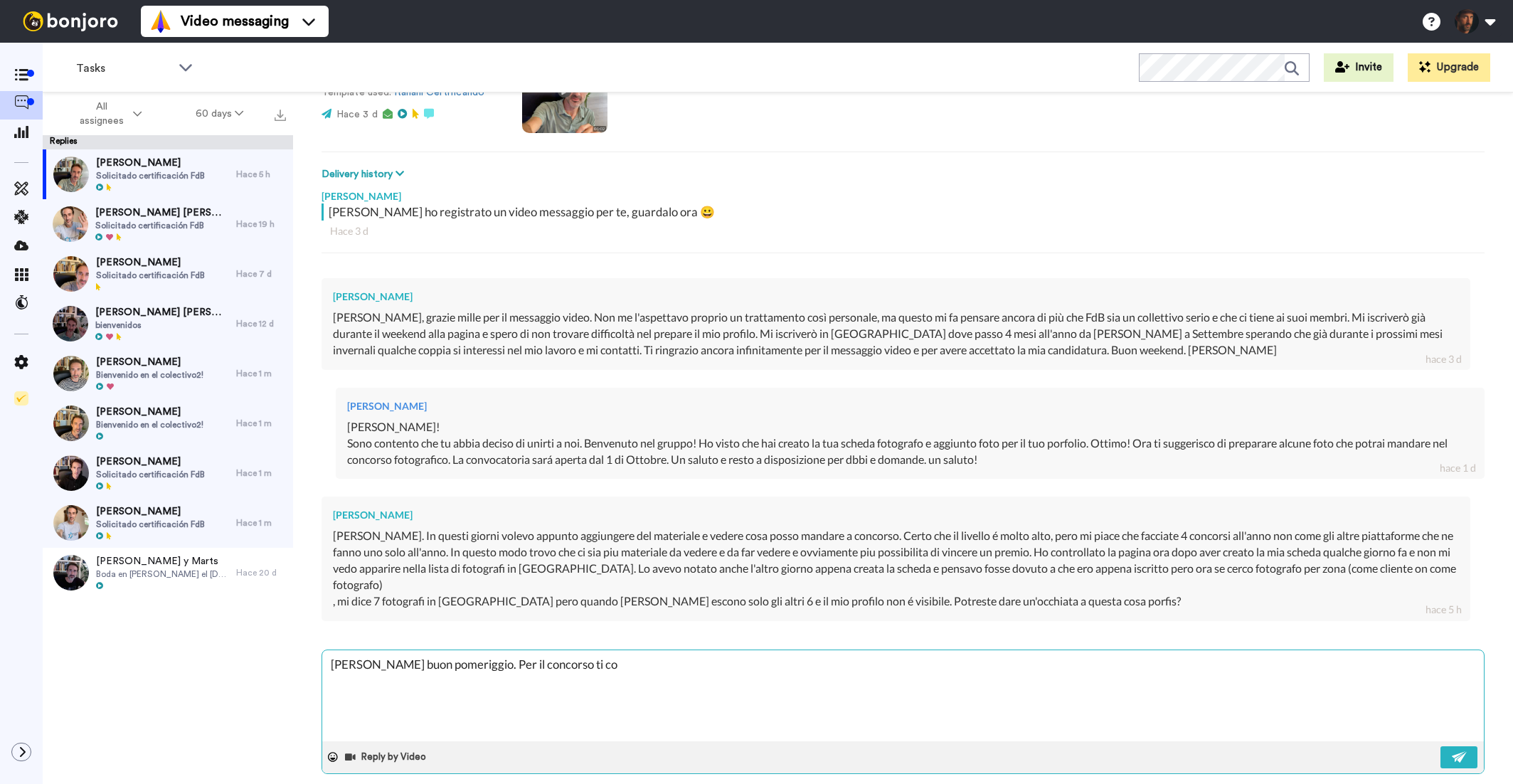
type textarea "x"
type textarea "Ciao Andrea buon pomeriggio. Per il concorso ti con"
type textarea "x"
type textarea "Ciao Andrea buon pomeriggio. Per il concorso ti cons"
type textarea "x"
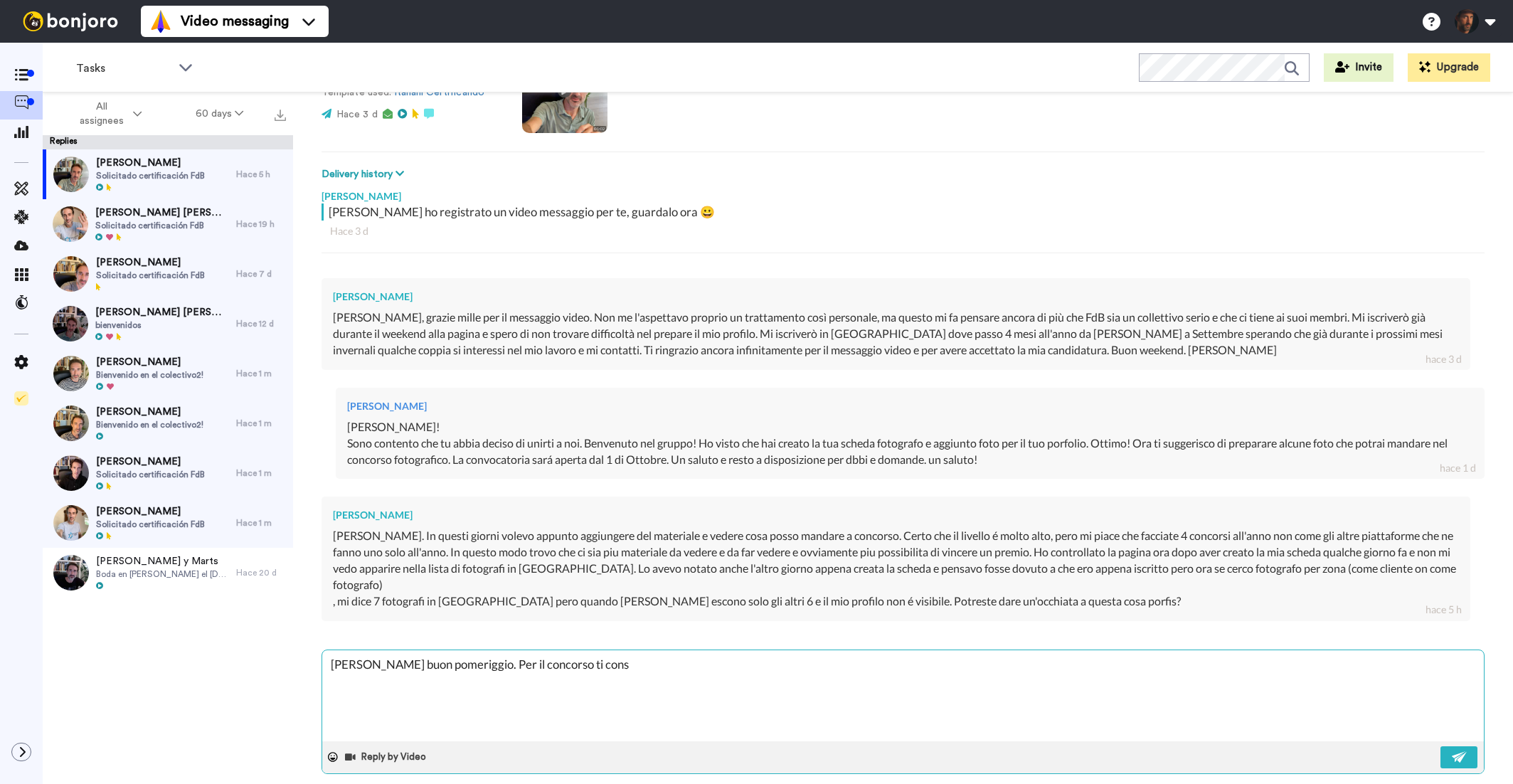
type textarea "Ciao Andrea buon pomeriggio. Per il concorso ti consi"
type textarea "x"
type textarea "Ciao Andrea buon pomeriggio. Per il concorso ti consig"
type textarea "x"
type textarea "Ciao Andrea buon pomeriggio. Per il concorso ti consigl"
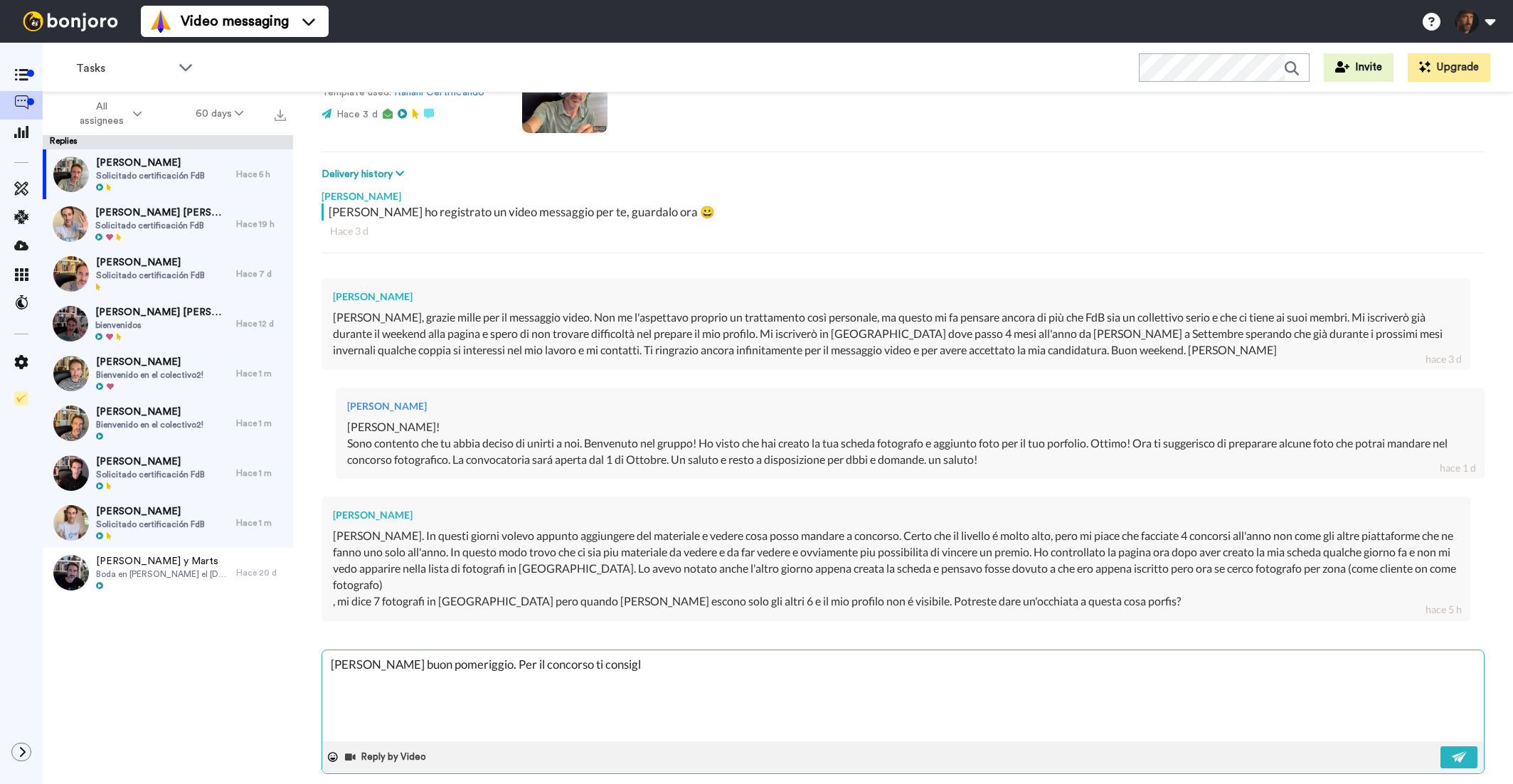
type textarea "x"
type textarea "Ciao Andrea buon pomeriggio. Per il concorso ti consigli"
type textarea "x"
type textarea "Ciao Andrea buon pomeriggio. Per il concorso ti consiglio"
type textarea "x"
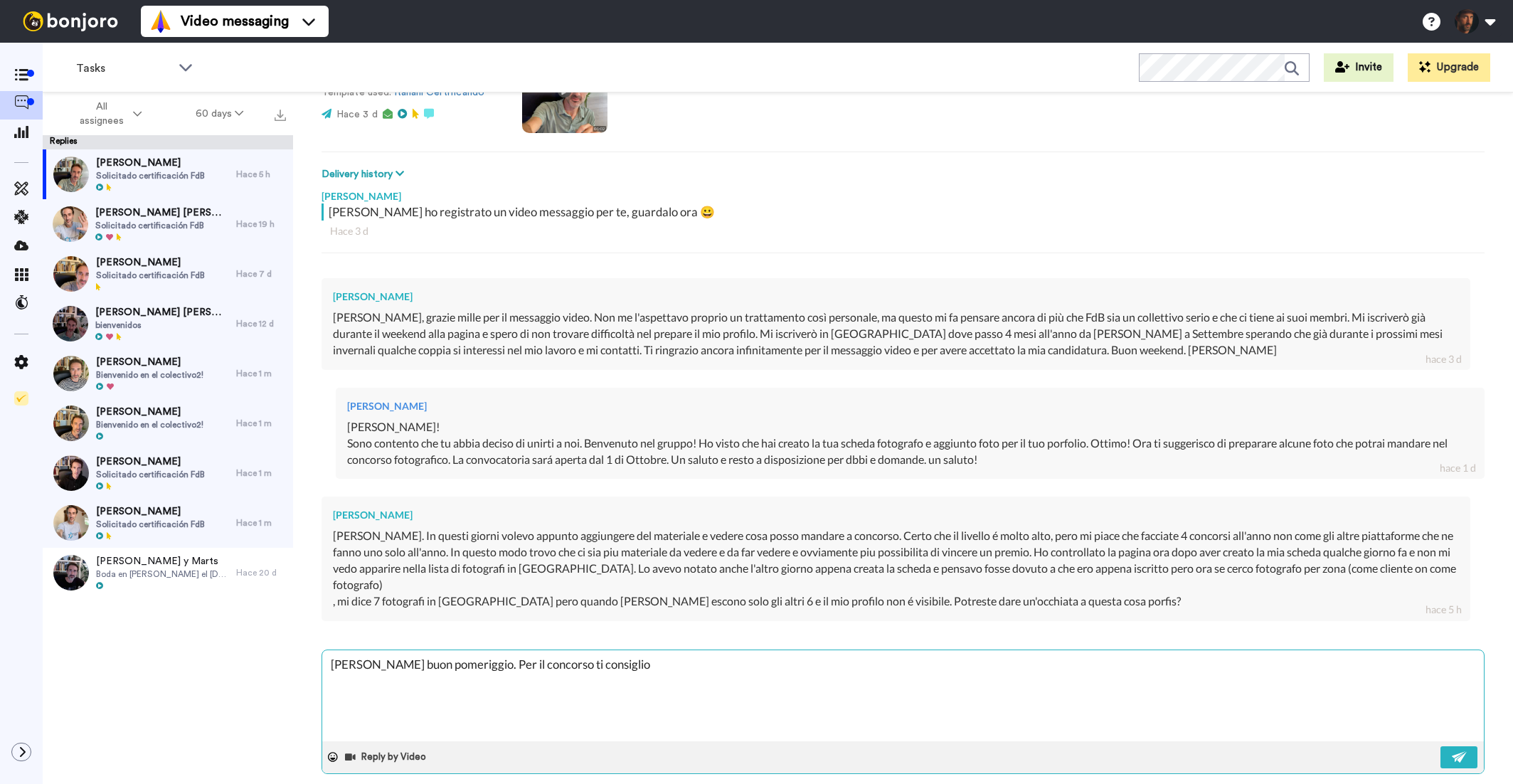
type textarea "Ciao Andrea buon pomeriggio. Per il concorso ti consiglio"
type textarea "x"
type textarea "Ciao Andrea buon pomeriggio. Per il concorso ti consiglio d"
type textarea "x"
type textarea "Ciao Andrea buon pomeriggio. Per il concorso ti consiglio di"
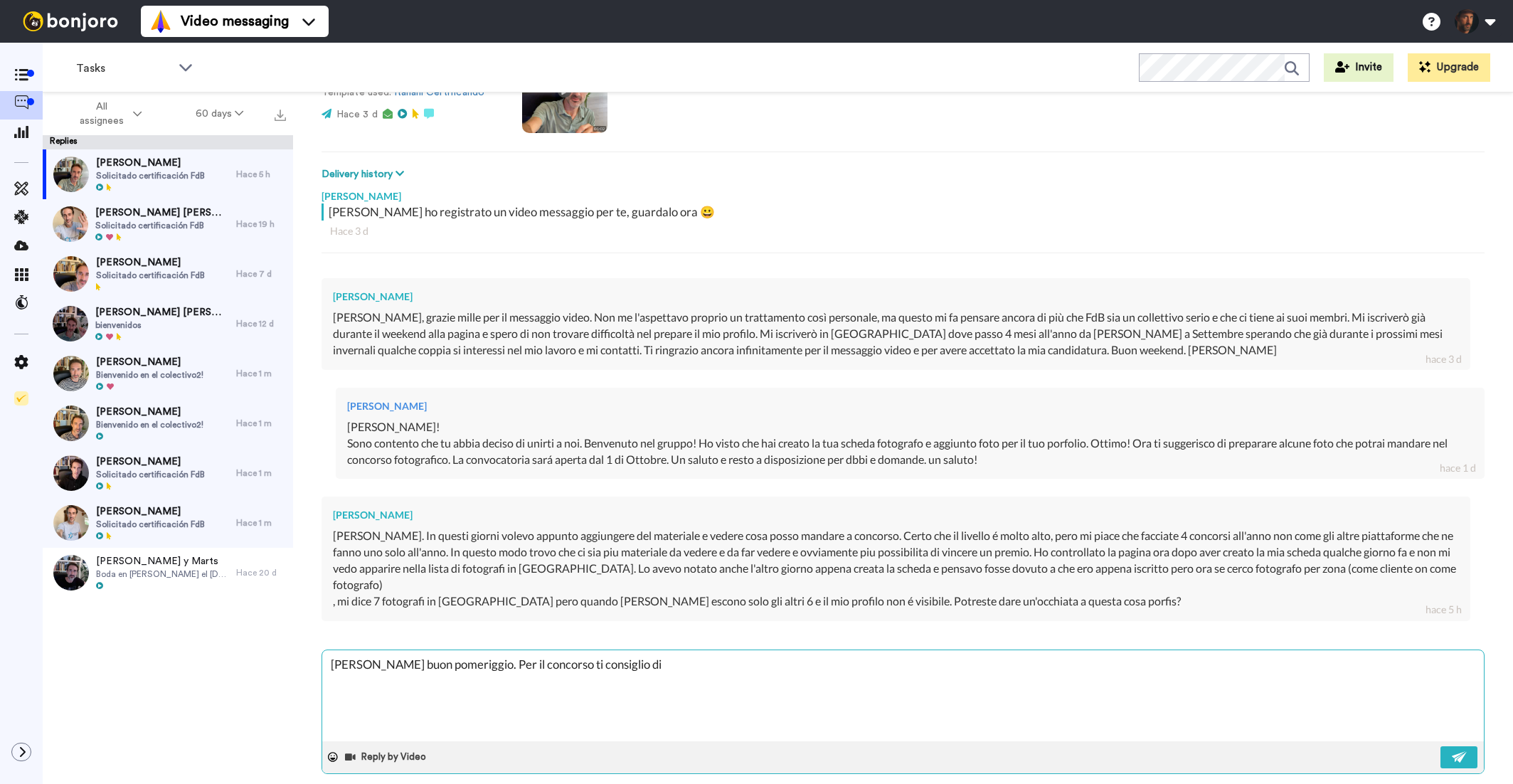
type textarea "x"
type textarea "Ciao Andrea buon pomeriggio. Per il concorso ti consiglio di"
type textarea "x"
type textarea "Ciao Andrea buon pomeriggio. Per il concorso ti consiglio di s"
type textarea "x"
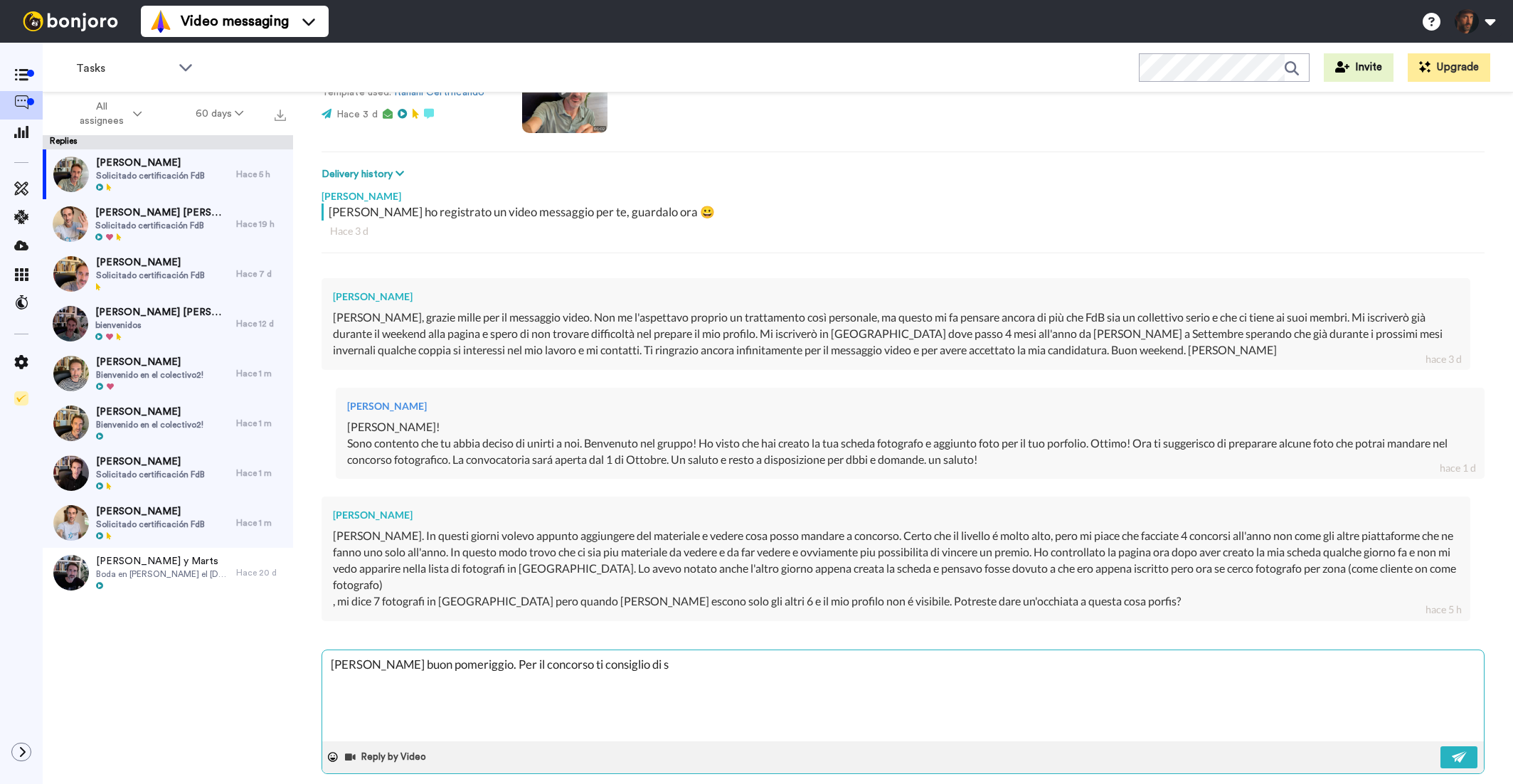
type textarea "Ciao Andrea buon pomeriggio. Per il concorso ti consiglio di sc"
type textarea "x"
type textarea "Ciao Andrea buon pomeriggio. Per il concorso ti consiglio di sce"
type textarea "x"
type textarea "Ciao Andrea buon pomeriggio. Per il concorso ti consiglio di sceg"
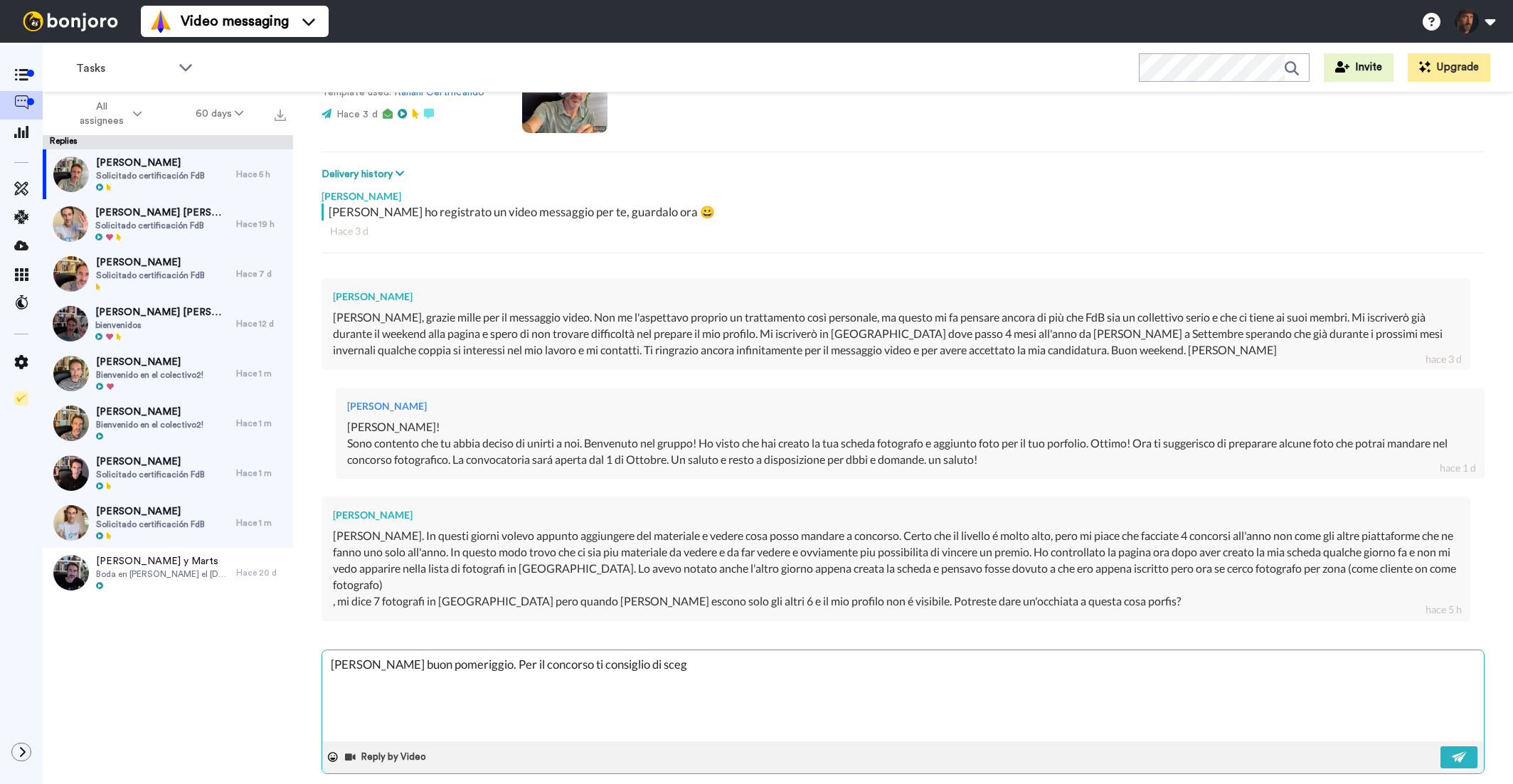
type textarea "x"
type textarea "Ciao Andrea buon pomeriggio. Per il concorso ti consiglio di scegl"
type textarea "x"
type textarea "Ciao Andrea buon pomeriggio. Per il concorso ti consiglio di scegli"
type textarea "x"
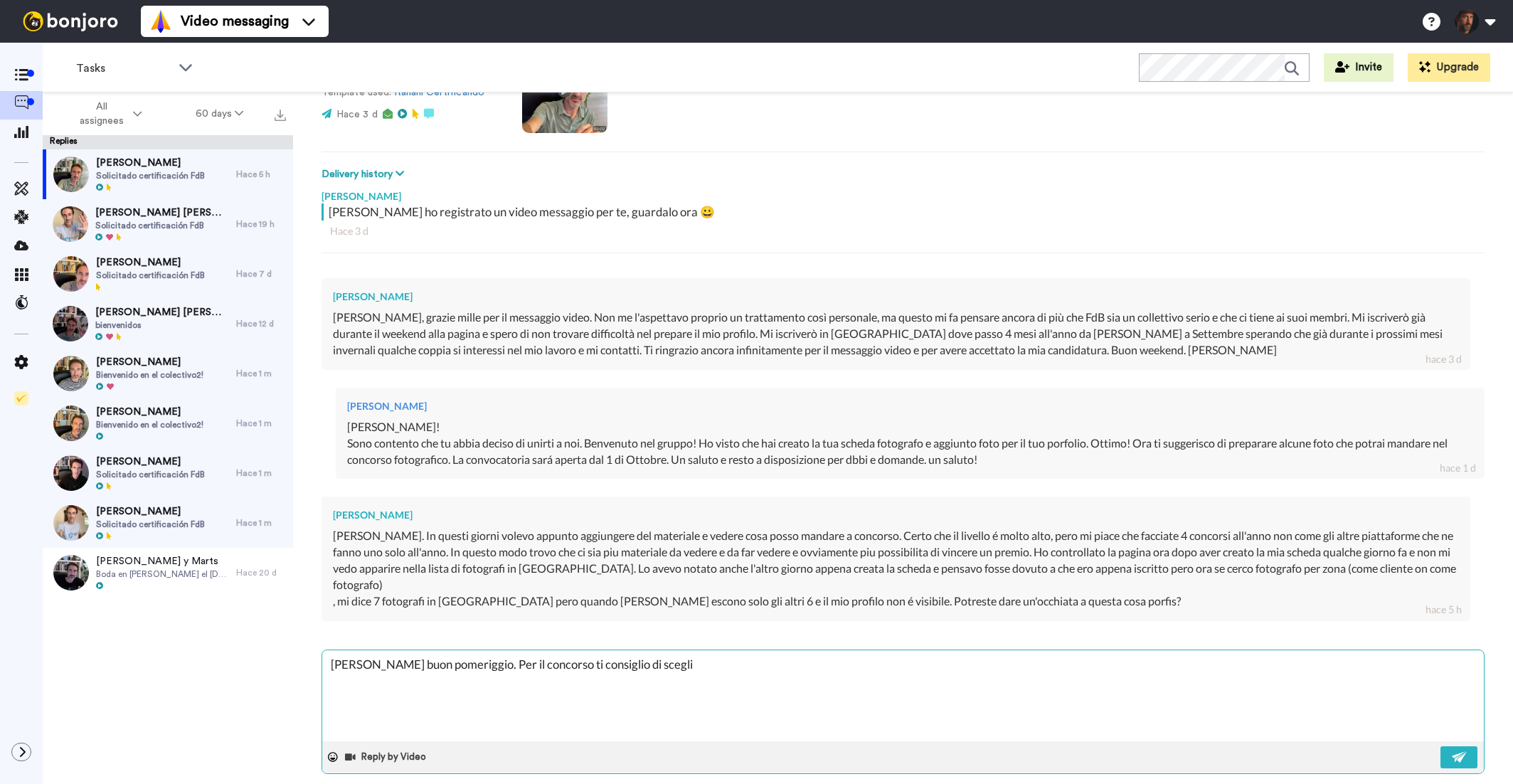
type textarea "Ciao Andrea buon pomeriggio. Per il concorso ti consiglio di sceglie"
type textarea "x"
type textarea "Ciao Andrea buon pomeriggio. Per il concorso ti consiglio di sceglier"
type textarea "x"
type textarea "Ciao Andrea buon pomeriggio. Per il concorso ti consiglio di scegliere"
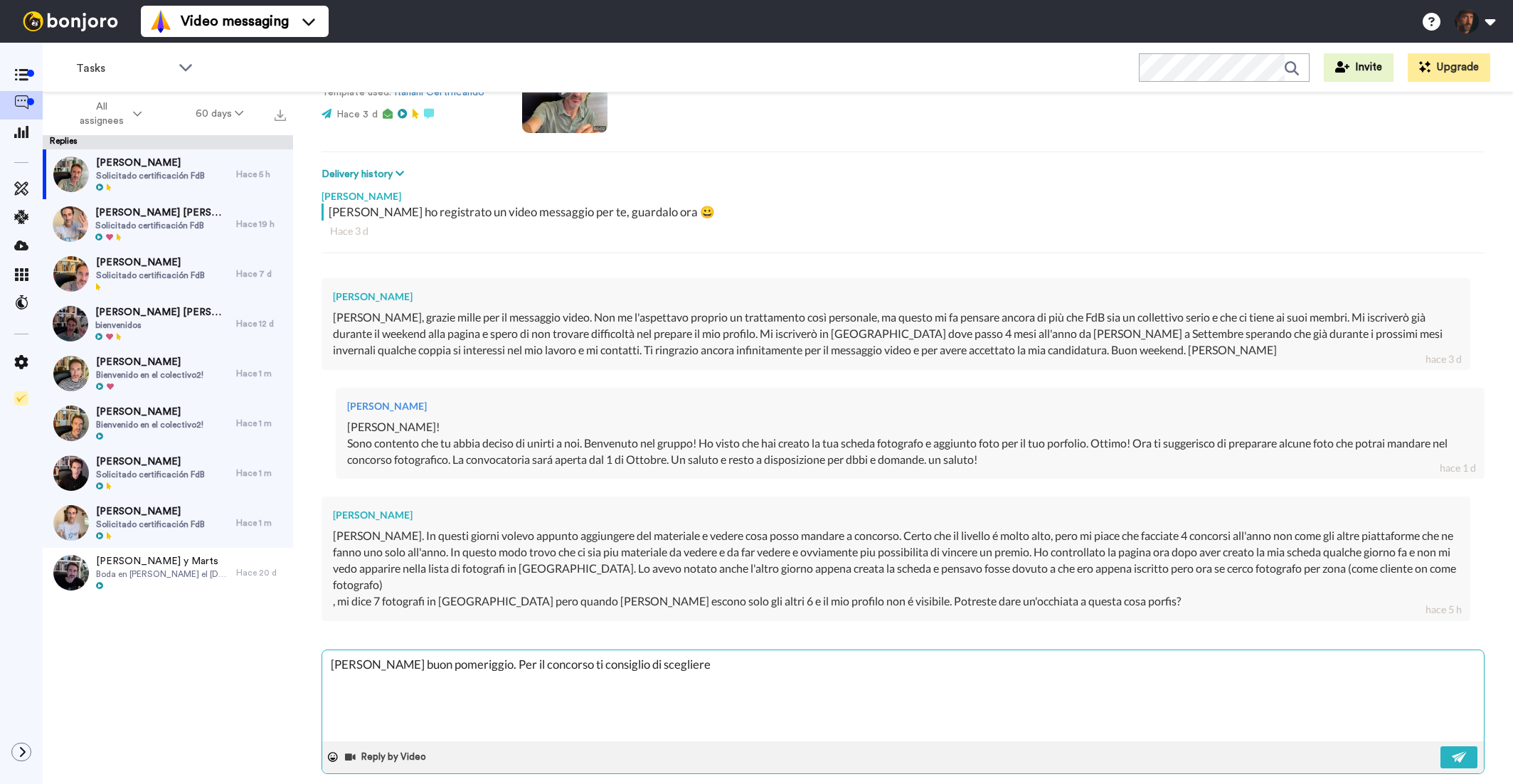
type textarea "x"
type textarea "Ciao Andrea buon pomeriggio. Per il concorso ti consiglio di scegliere f"
type textarea "x"
type textarea "Ciao Andrea buon pomeriggio. Per il concorso ti consiglio di scegliere fo"
type textarea "x"
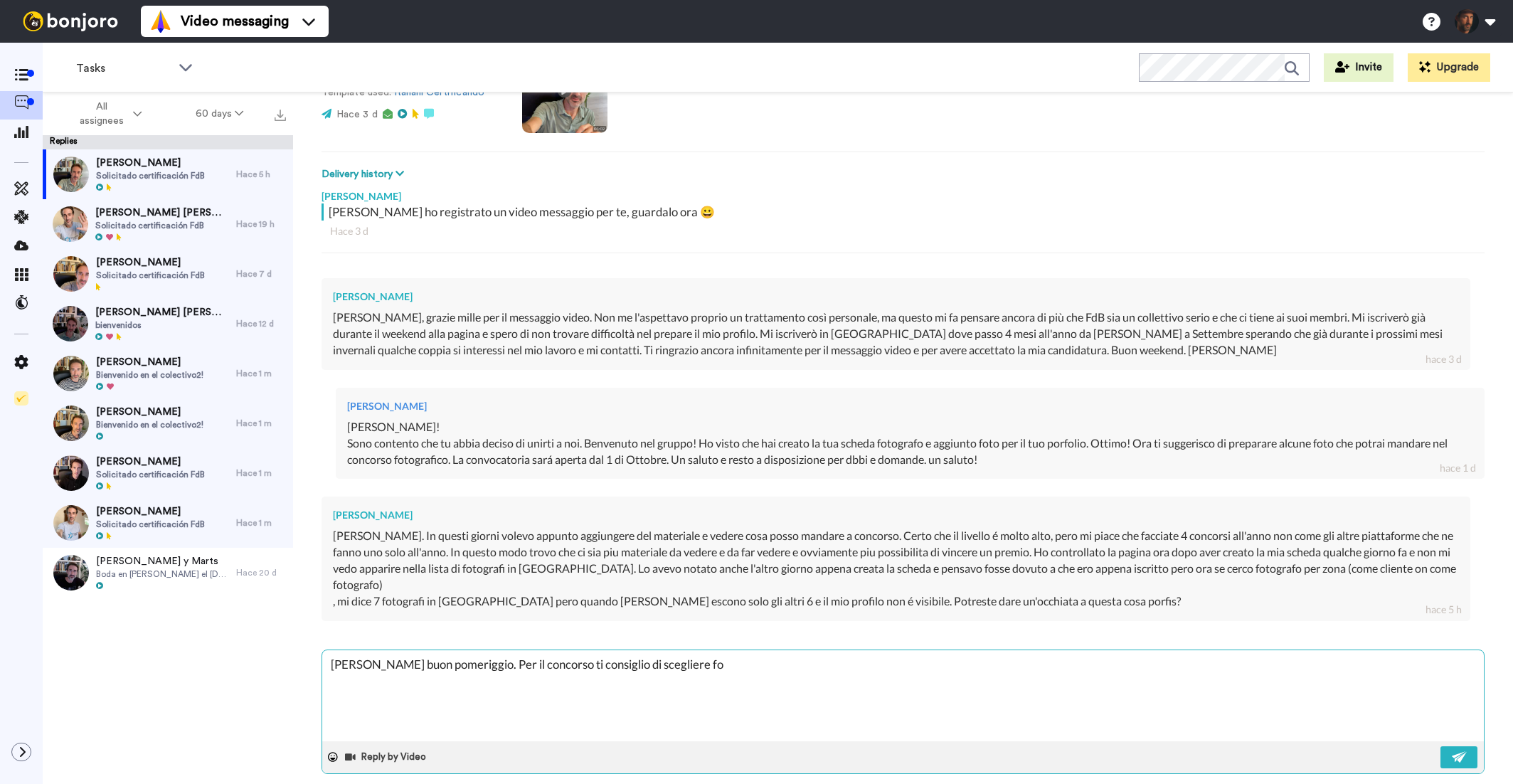
type textarea "Ciao Andrea buon pomeriggio. Per il concorso ti consiglio di scegliere fot"
type textarea "x"
type textarea "Ciao Andrea buon pomeriggio. Per il concorso ti consiglio di scegliere foto"
type textarea "x"
type textarea "Ciao Andrea buon pomeriggio. Per il concorso ti consiglio di scegliere fotog"
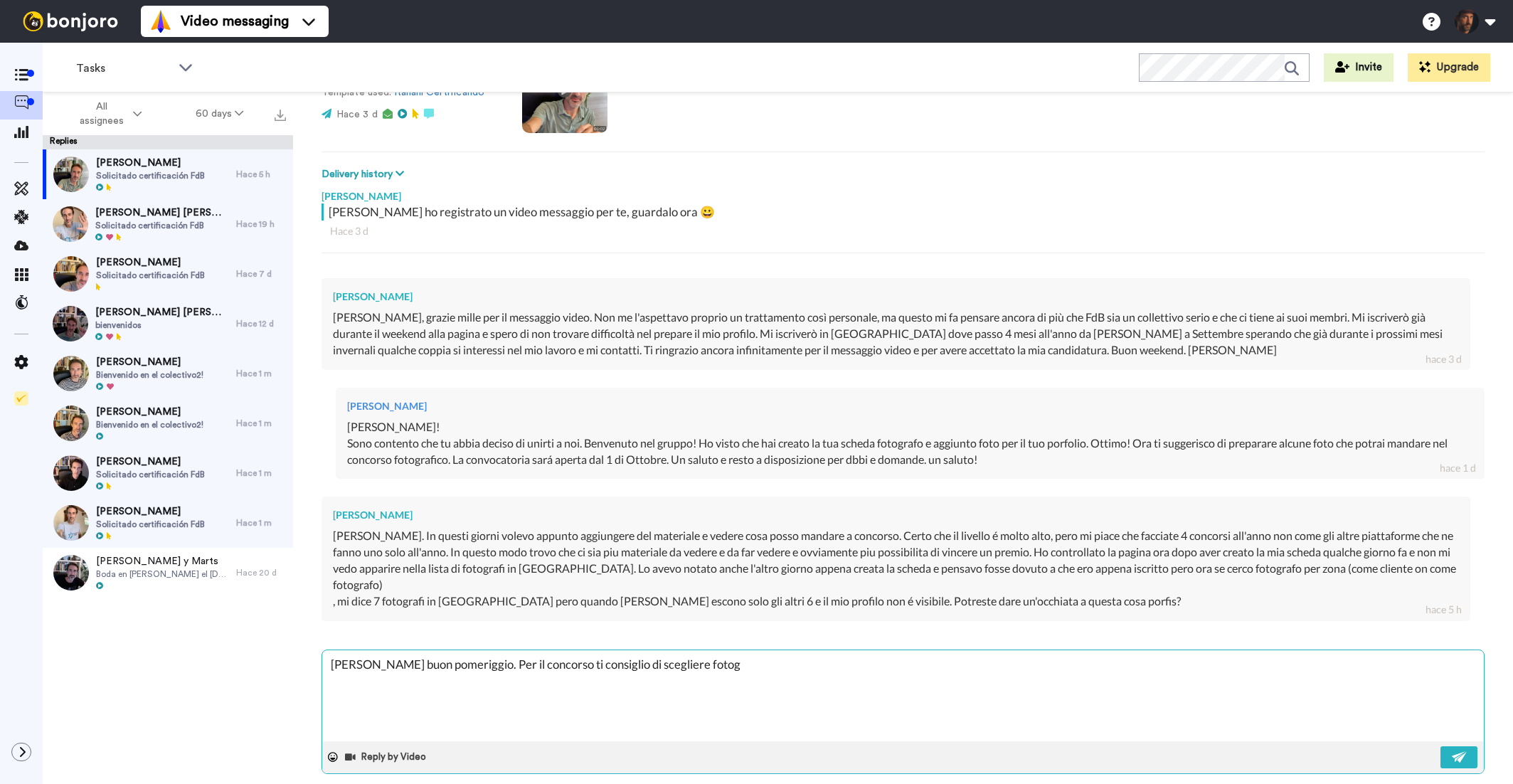
type textarea "x"
type textarea "Ciao Andrea buon pomeriggio. Per il concorso ti consiglio di scegliere fotogr"
type textarea "x"
type textarea "Ciao Andrea buon pomeriggio. Per il concorso ti consiglio di scegliere fotogra"
type textarea "x"
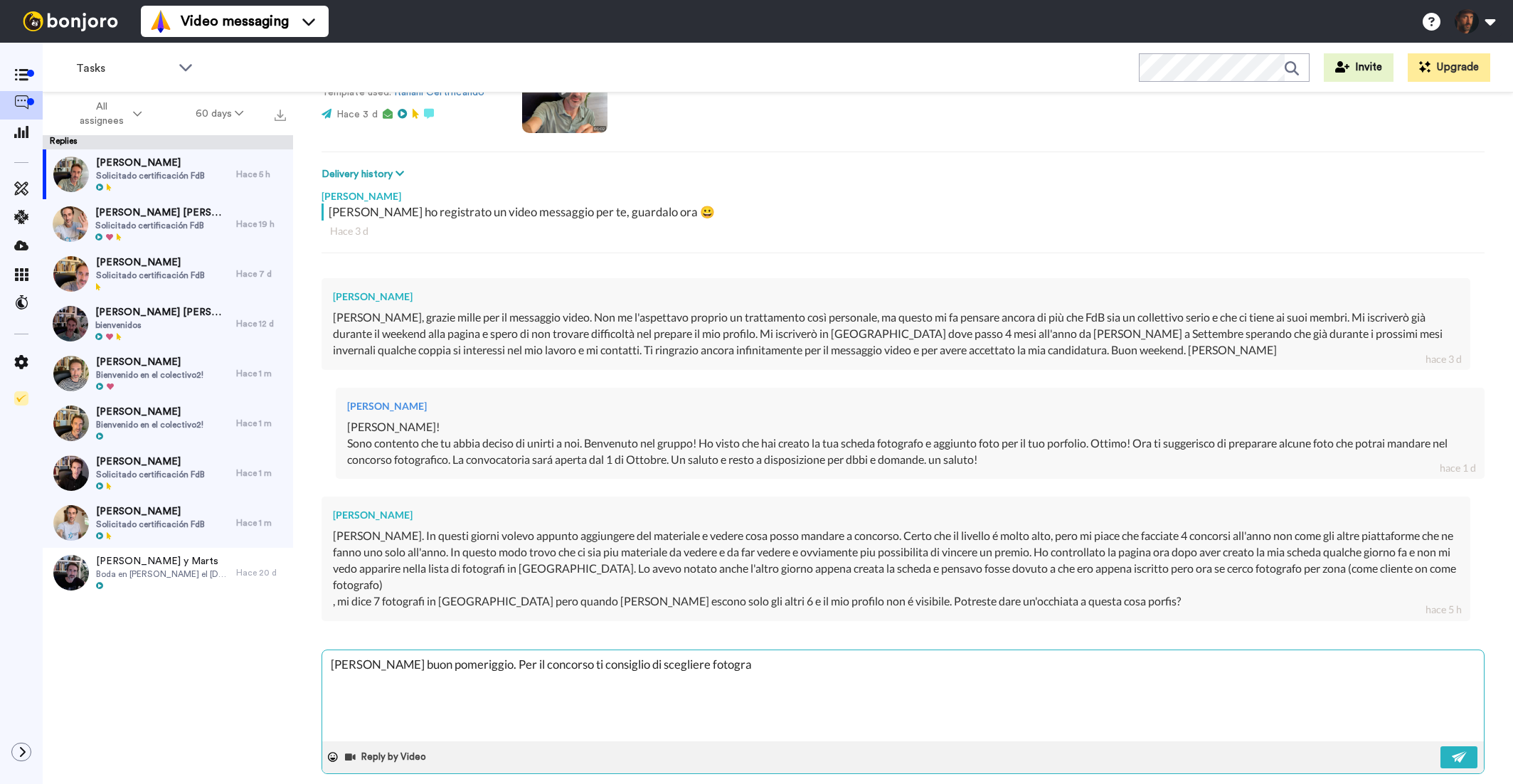
type textarea "Ciao Andrea buon pomeriggio. Per il concorso ti consiglio di scegliere fotograf"
type textarea "x"
type textarea "Ciao Andrea buon pomeriggio. Per il concorso ti consiglio di scegliere fotografi"
type textarea "x"
type textarea "Ciao Andrea buon pomeriggio. Per il concorso ti consiglio di scegliere fotograf…"
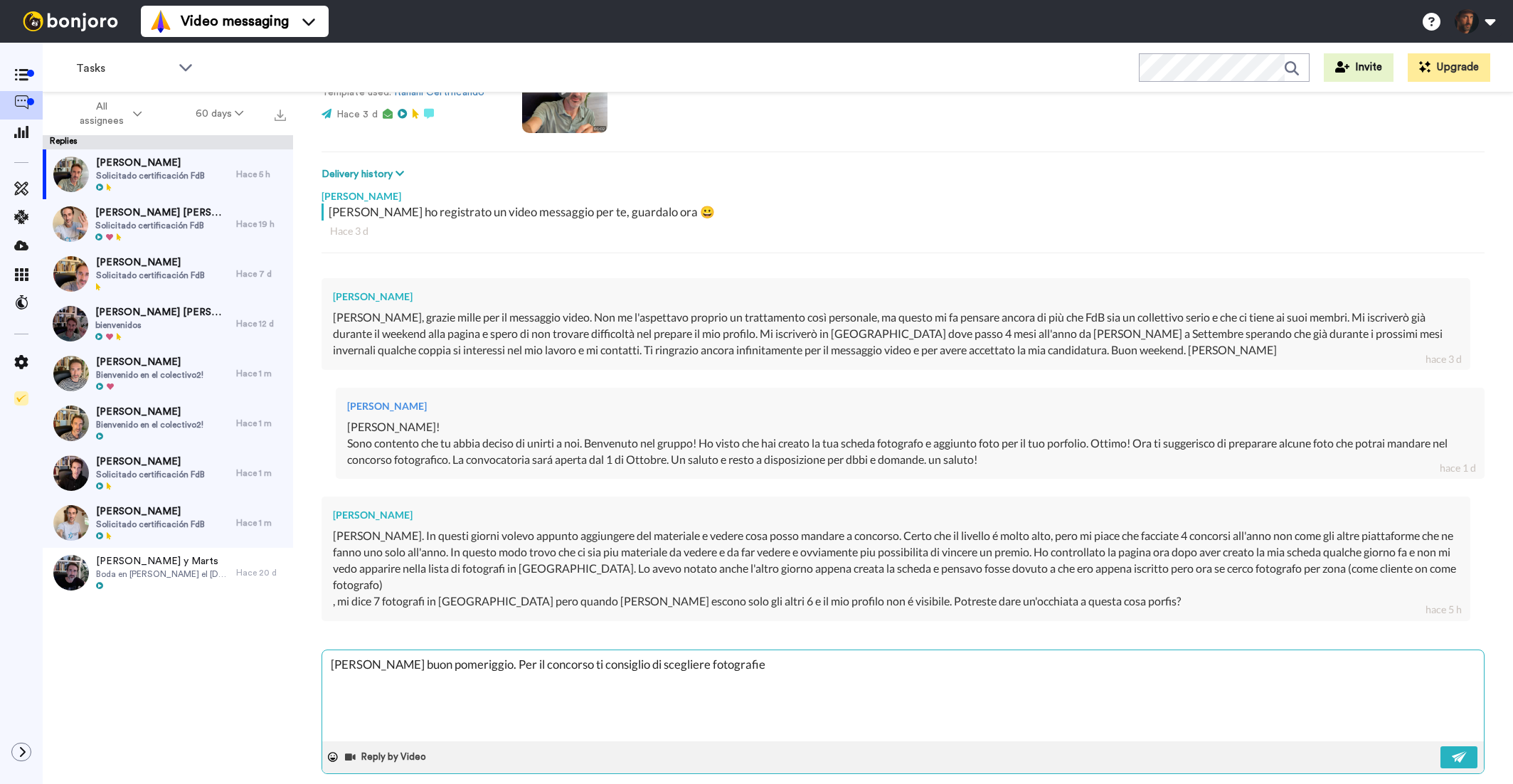
type textarea "x"
type textarea "Ciao Andrea buon pomeriggio. Per il concorso ti consiglio di scegliere fotograf…"
type textarea "x"
type textarea "Ciao Andrea buon pomeriggio. Per il concorso ti consiglio di scegliere fotograf…"
type textarea "x"
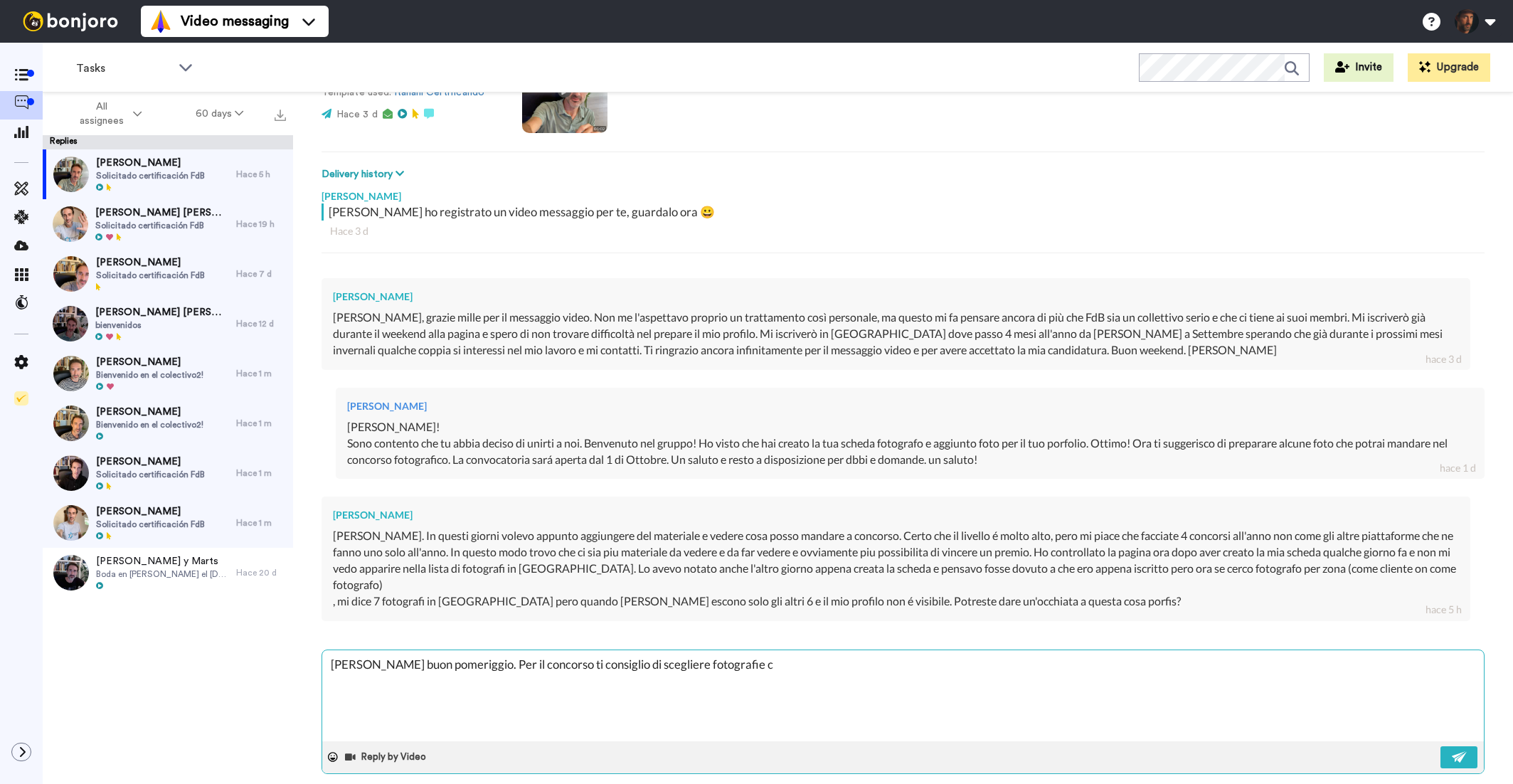
type textarea "Ciao Andrea buon pomeriggio. Per il concorso ti consiglio di scegliere fotograf…"
type textarea "x"
type textarea "Ciao Andrea buon pomeriggio. Per il concorso ti consiglio di scegliere fotograf…"
type textarea "x"
type textarea "Ciao Andrea buon pomeriggio. Per il concorso ti consiglio di scegliere fotograf…"
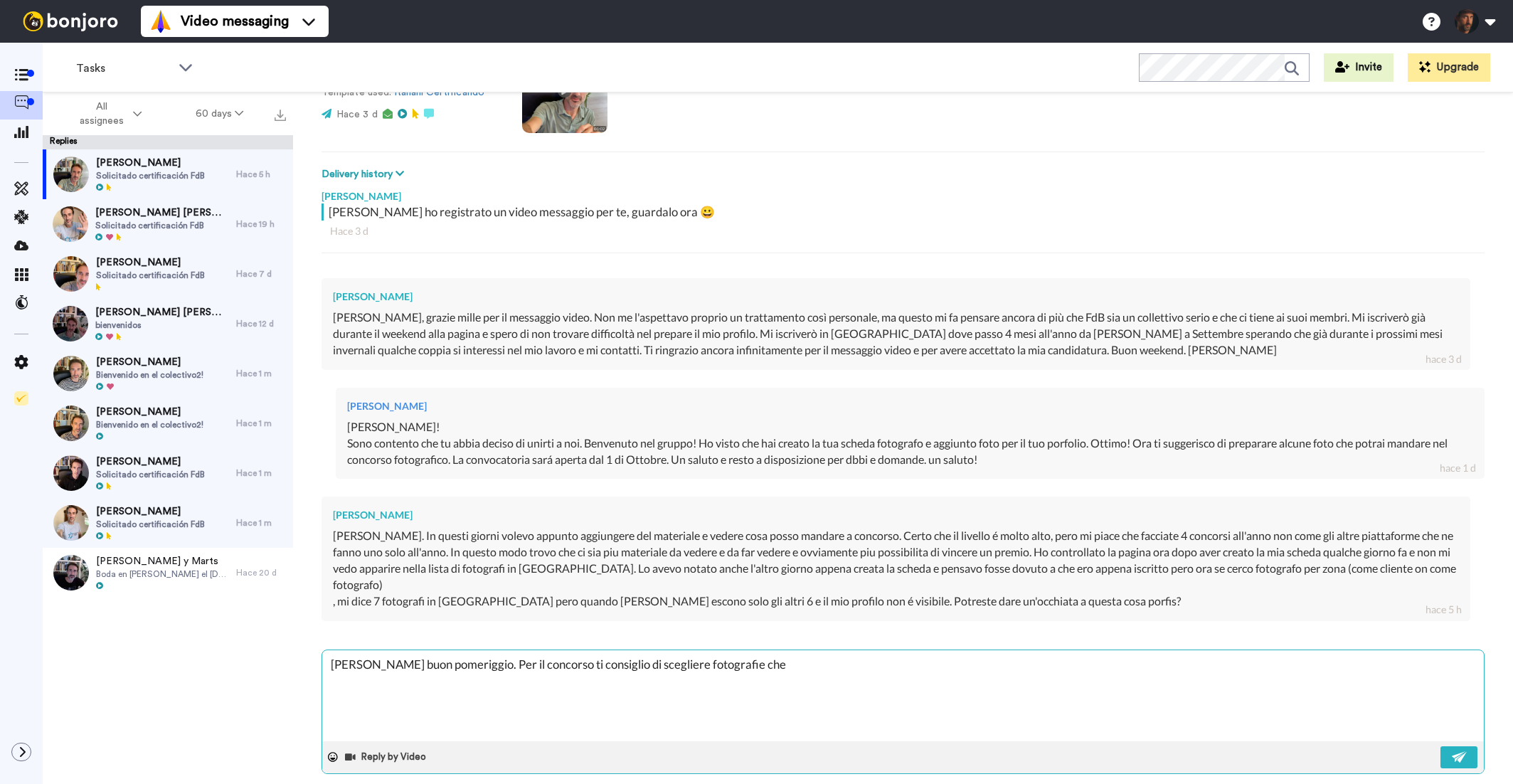
type textarea "x"
type textarea "Ciao Andrea buon pomeriggio. Per il concorso ti consiglio di scegliere fotograf…"
type textarea "x"
type textarea "Ciao Andrea buon pomeriggio. Per il concorso ti consiglio di scegliere fotograf…"
type textarea "x"
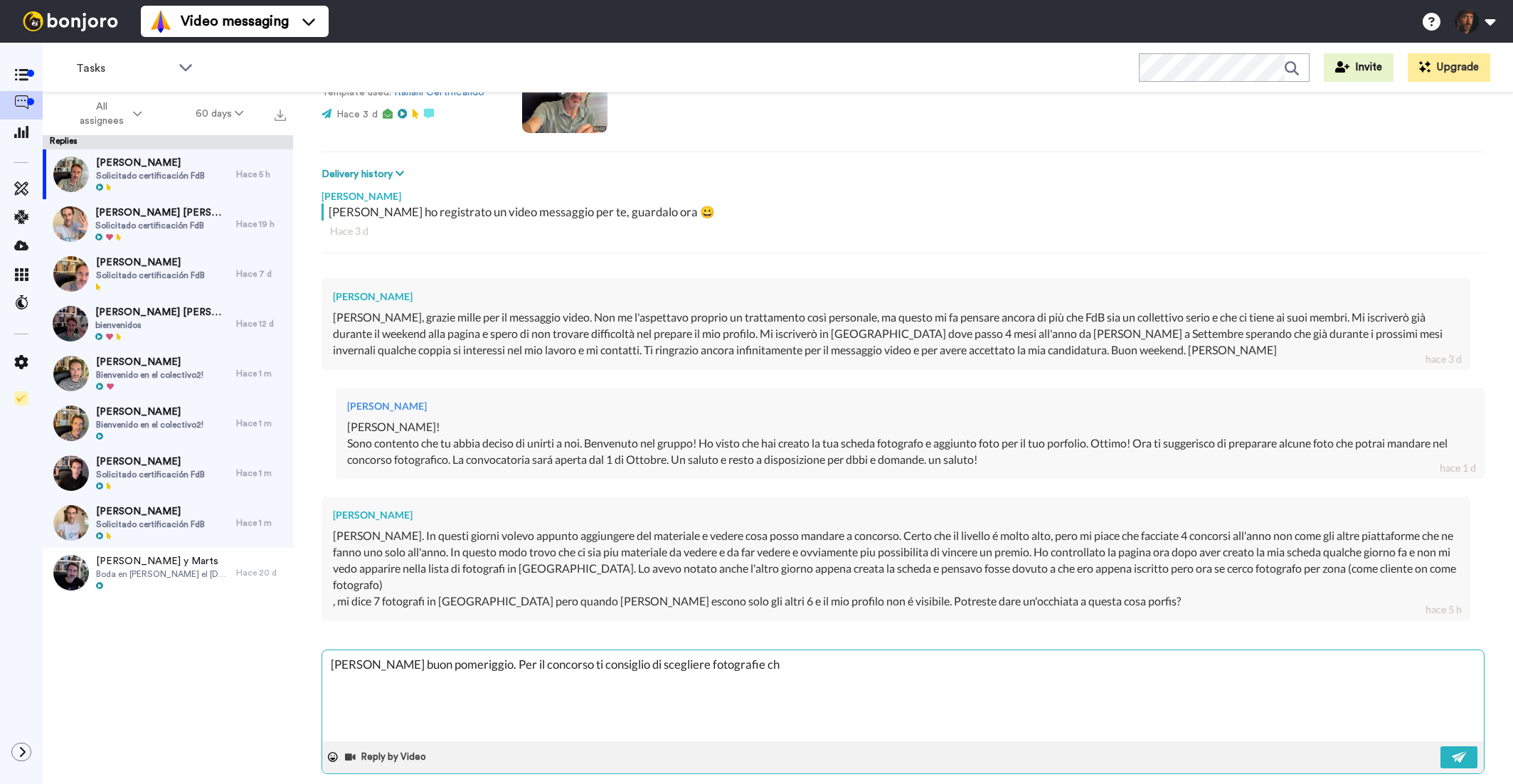
type textarea "Ciao Andrea buon pomeriggio. Per il concorso ti consiglio di scegliere fotograf…"
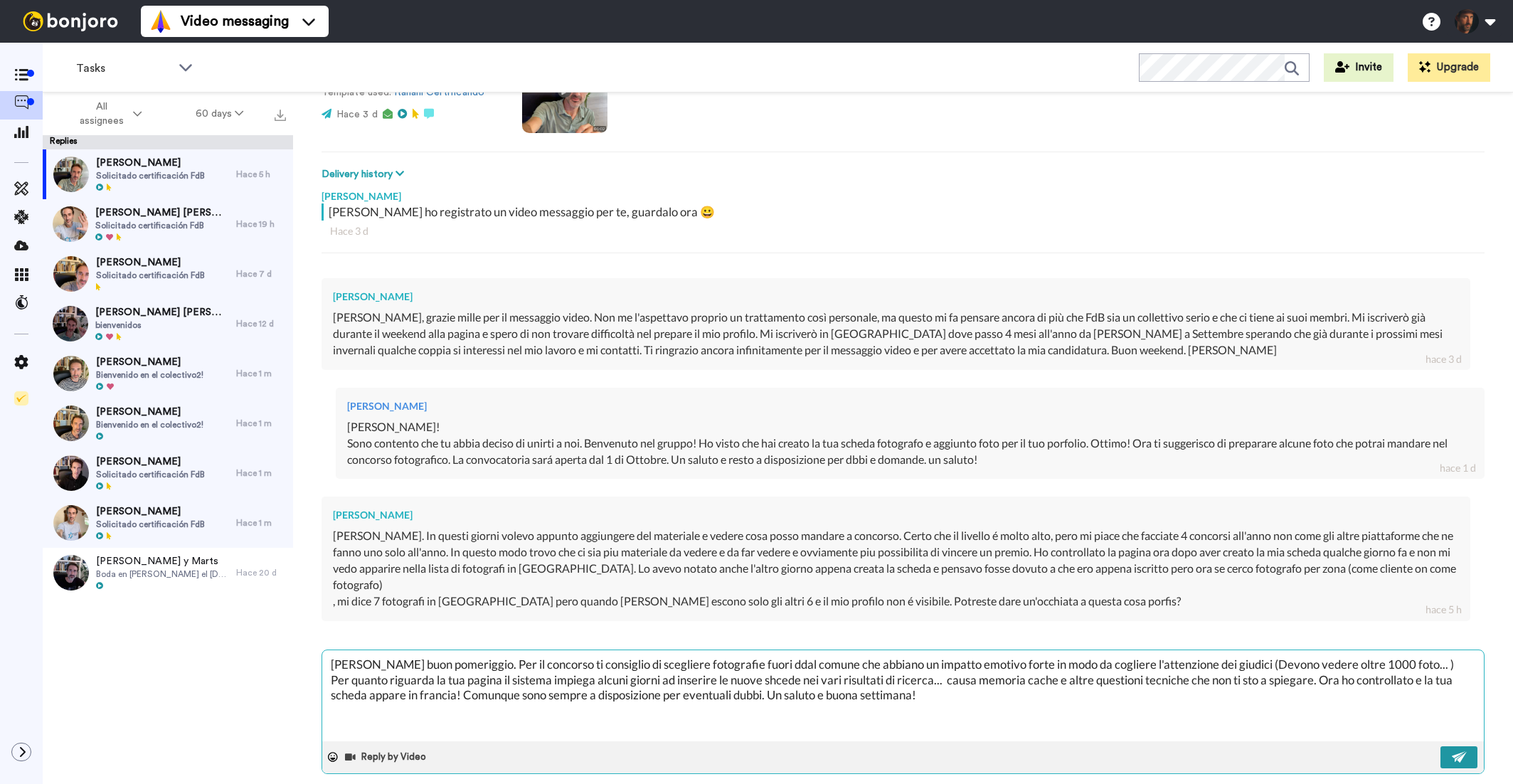
click at [1464, 751] on img at bounding box center [1460, 756] width 15 height 11
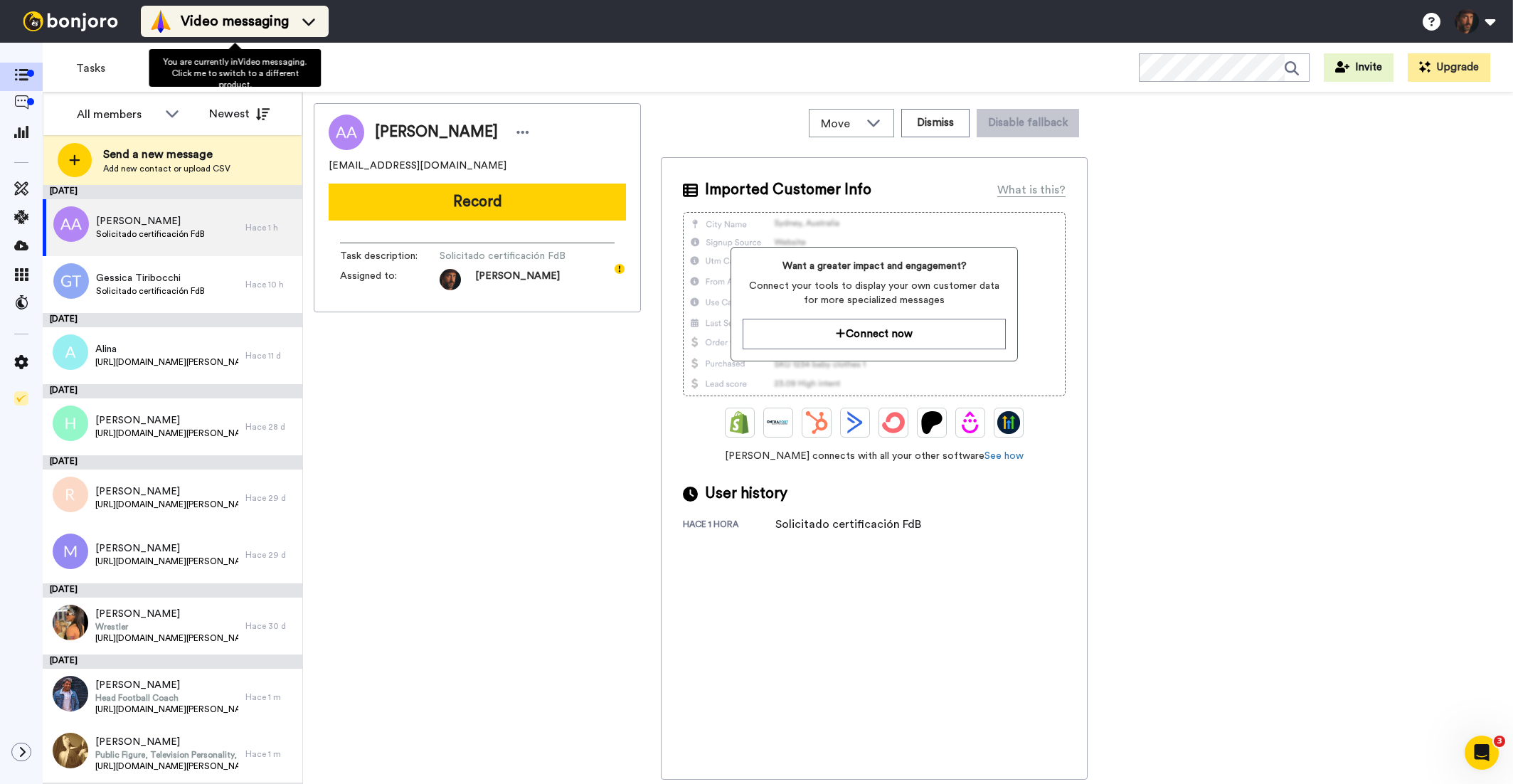
click at [238, 24] on span "Video messaging" at bounding box center [234, 20] width 108 height 20
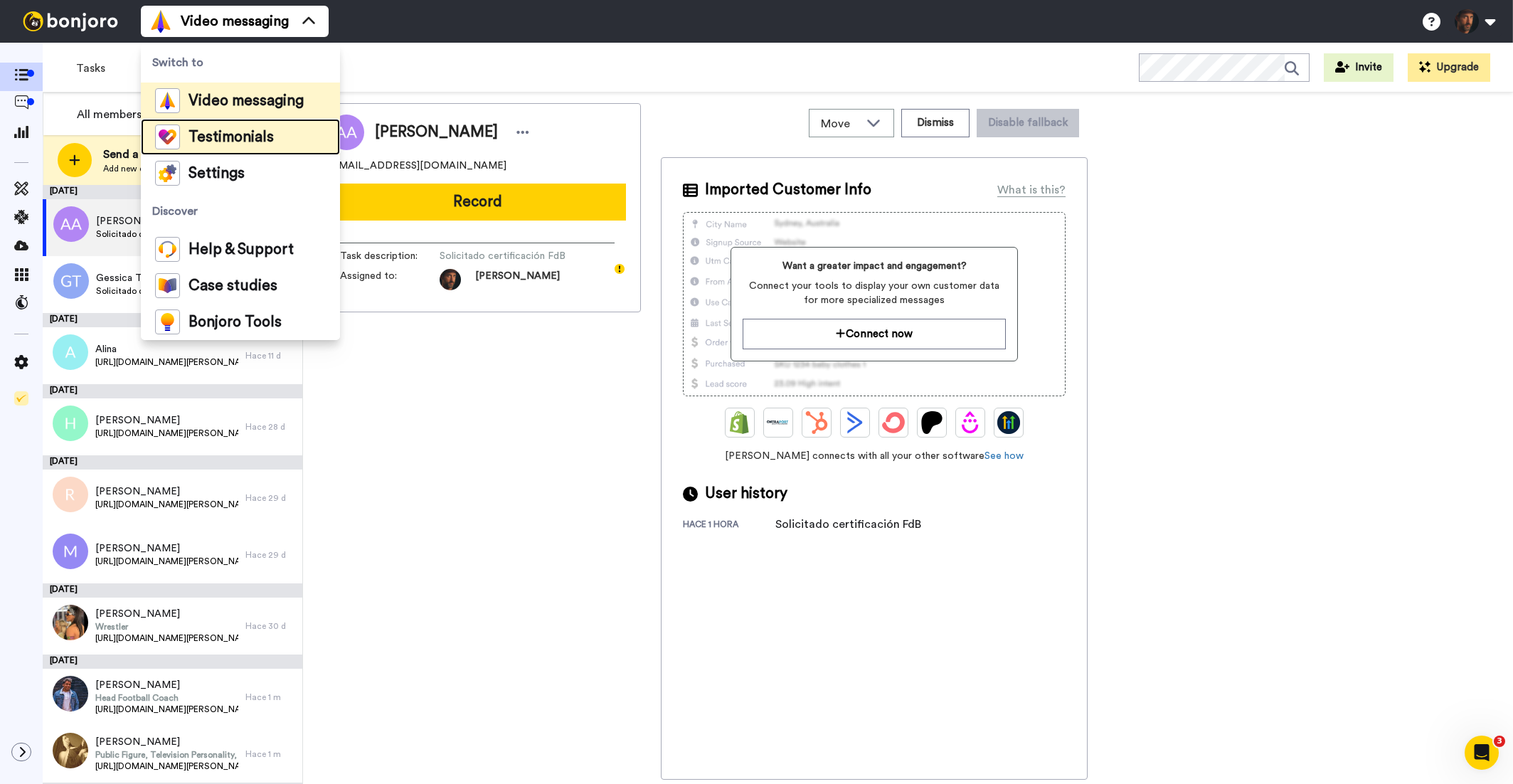
click at [232, 137] on span "Testimonials" at bounding box center [231, 137] width 85 height 14
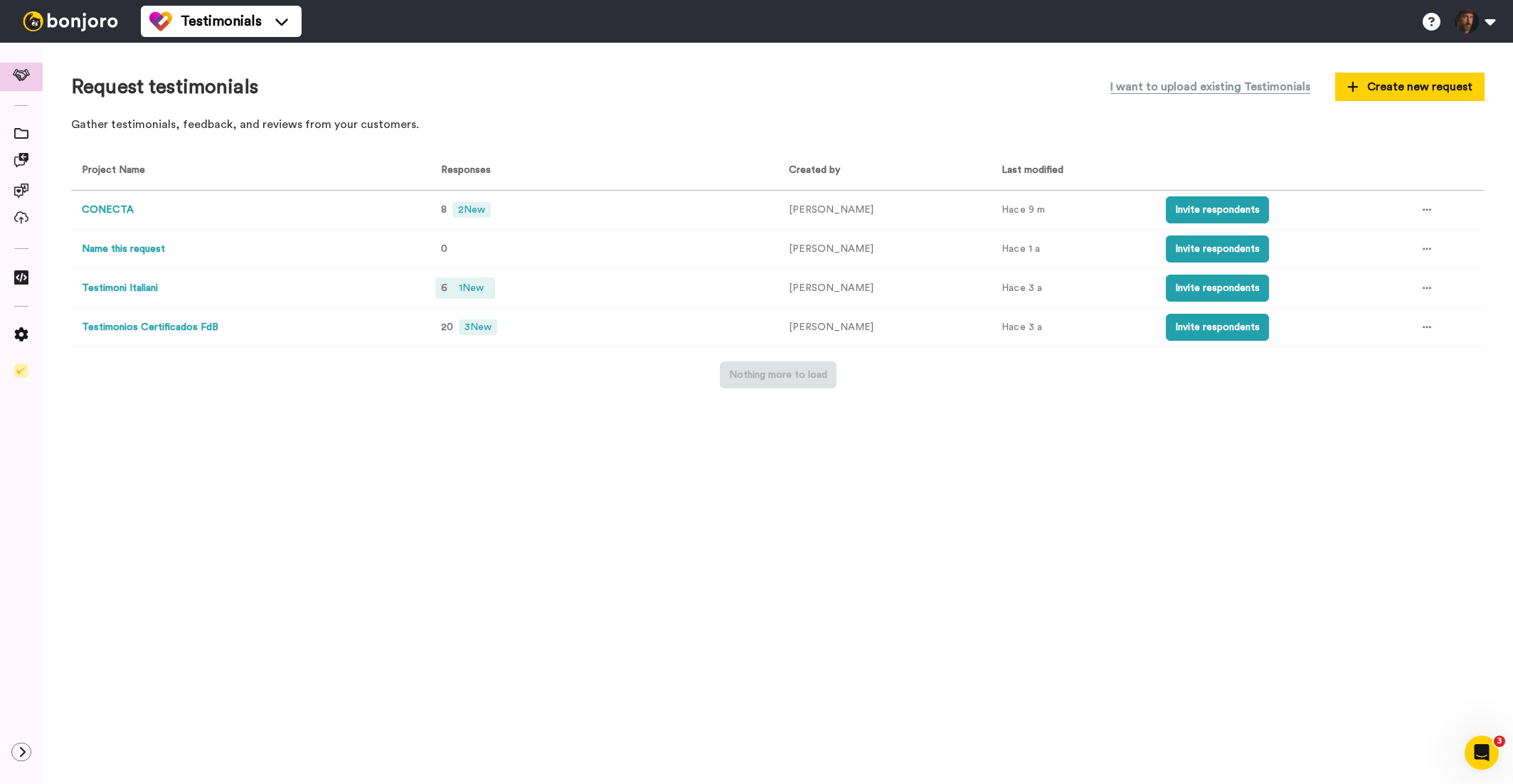
click at [479, 288] on span "1 New" at bounding box center [471, 288] width 37 height 15
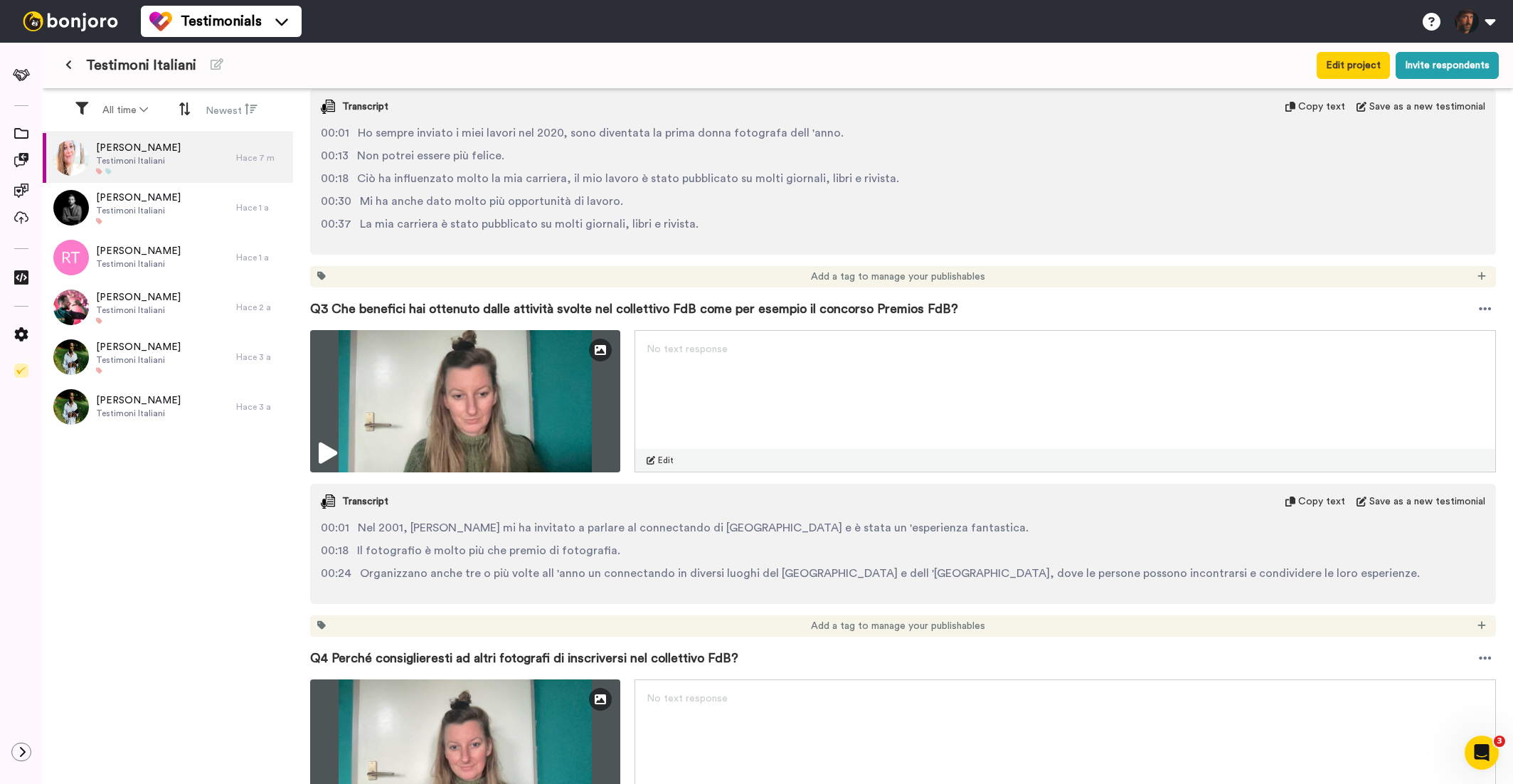
scroll to position [1147, 0]
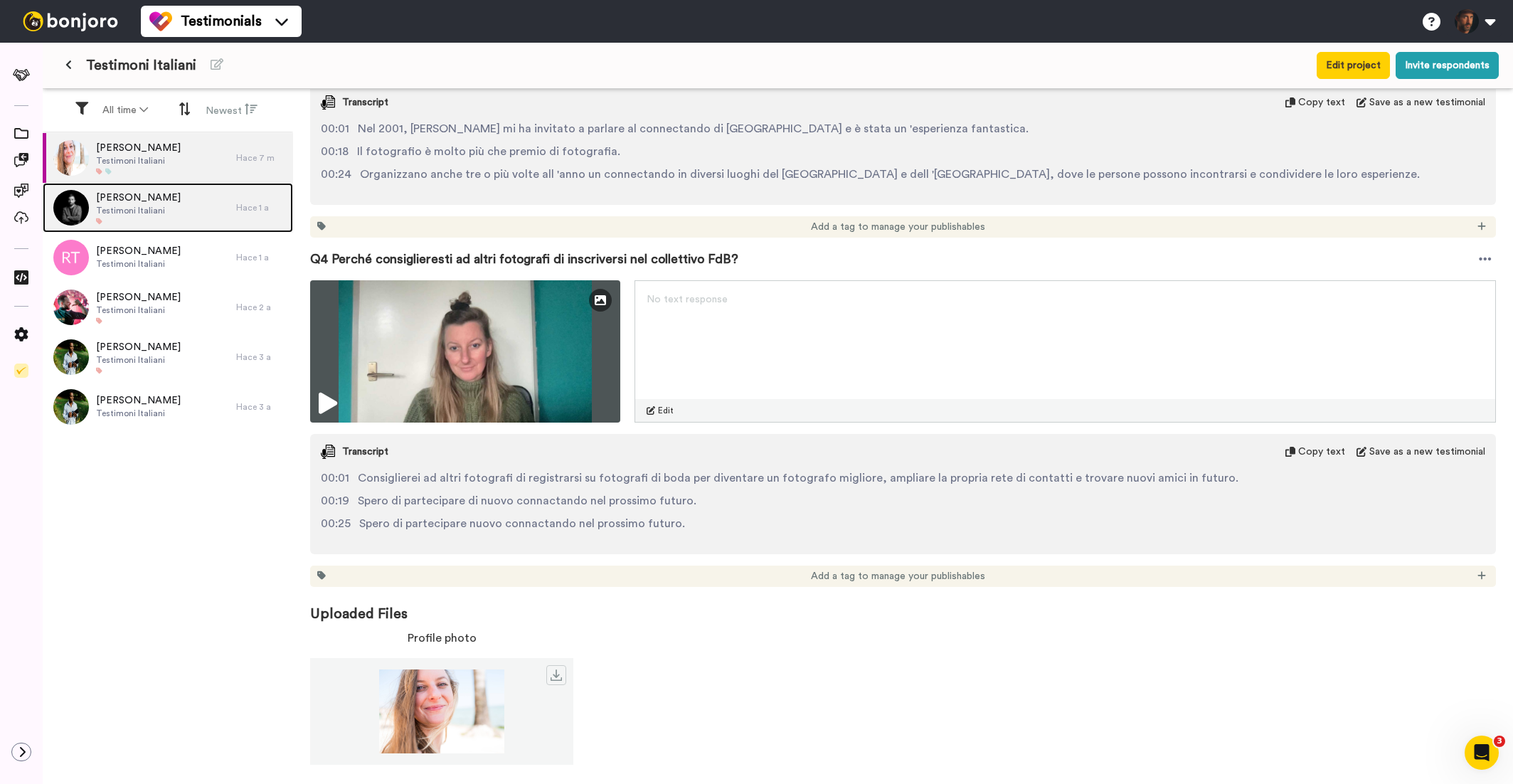
click at [146, 199] on span "Carmelo Ucchino" at bounding box center [138, 197] width 84 height 14
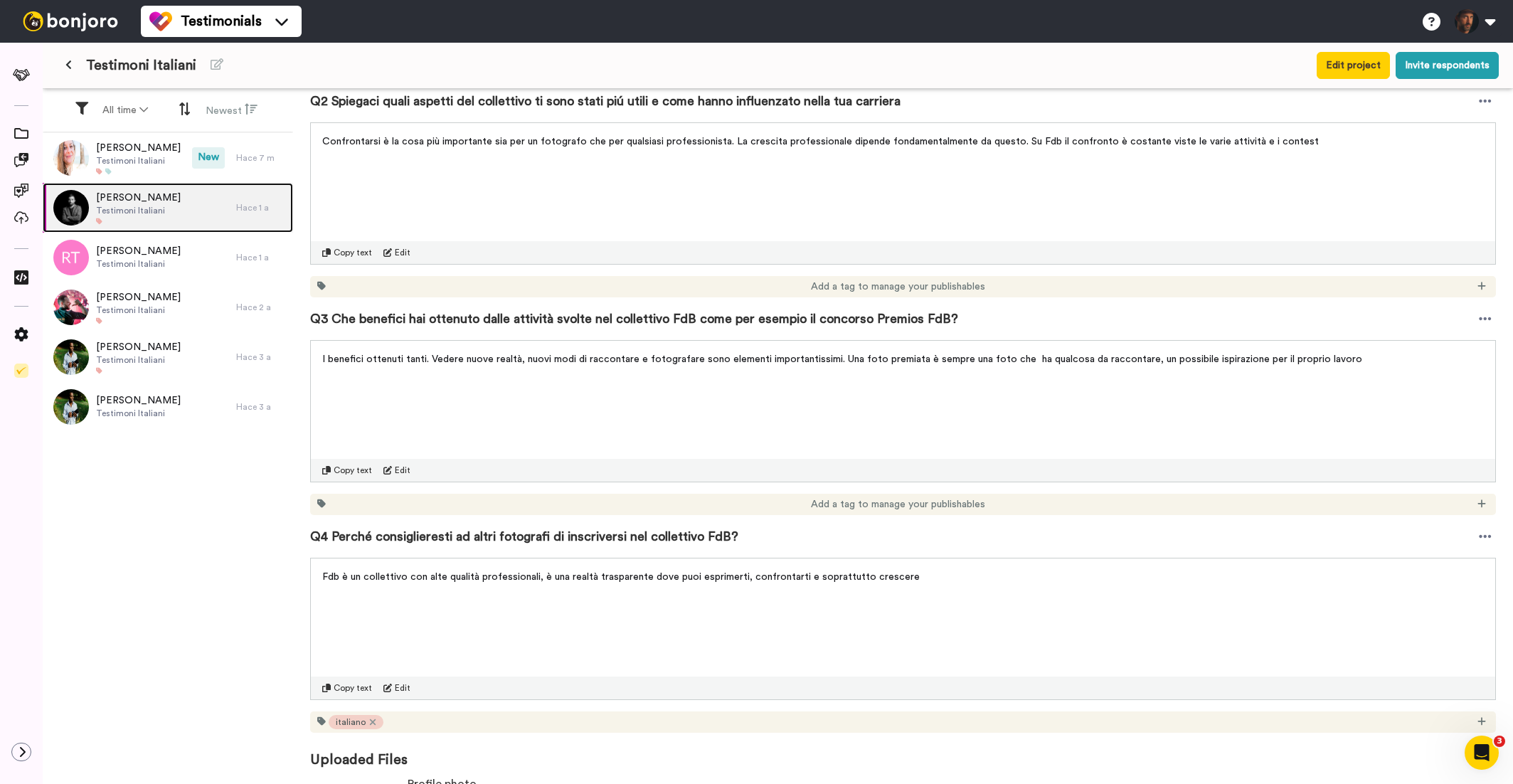
scroll to position [575, 0]
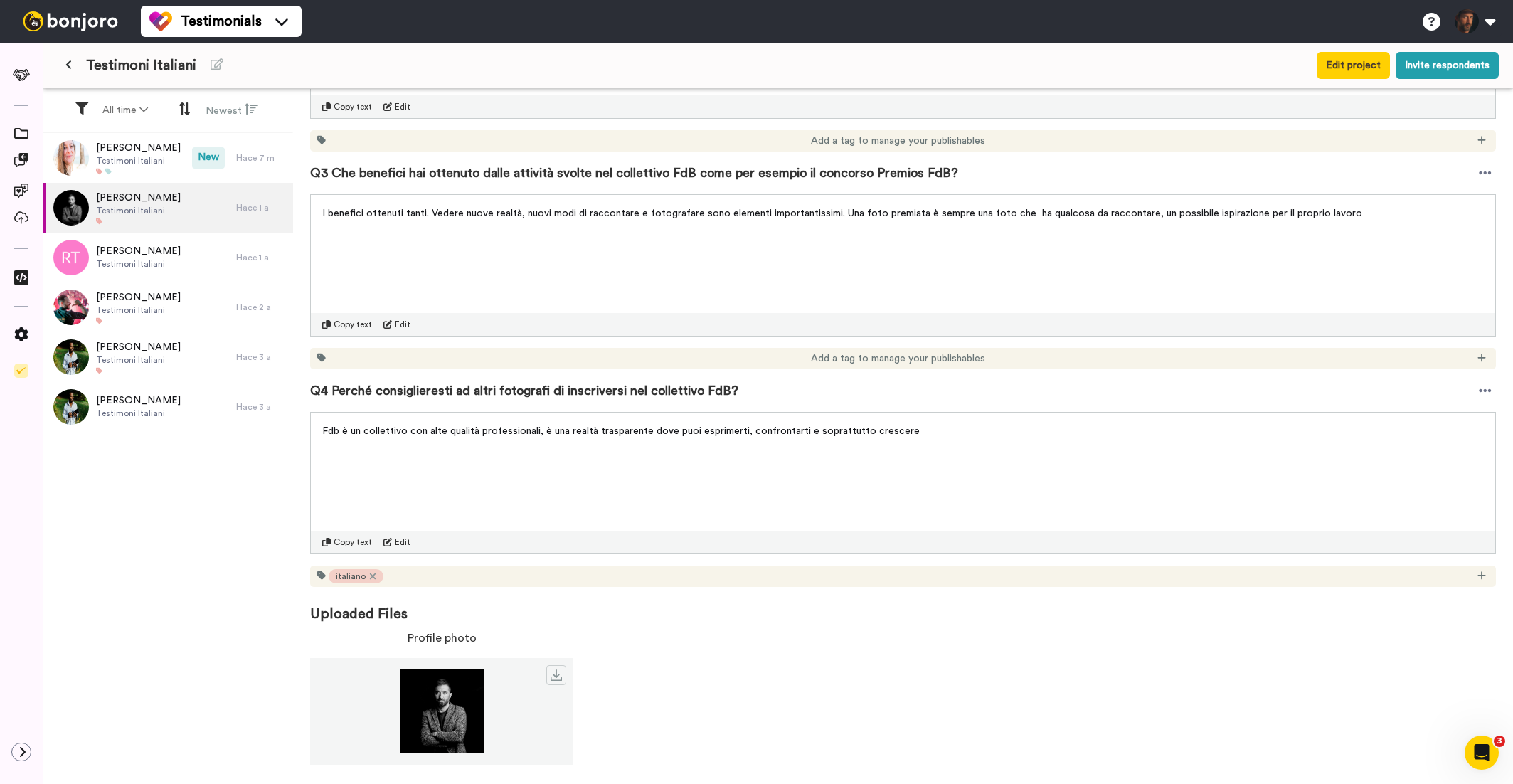
click at [70, 67] on icon at bounding box center [69, 65] width 7 height 10
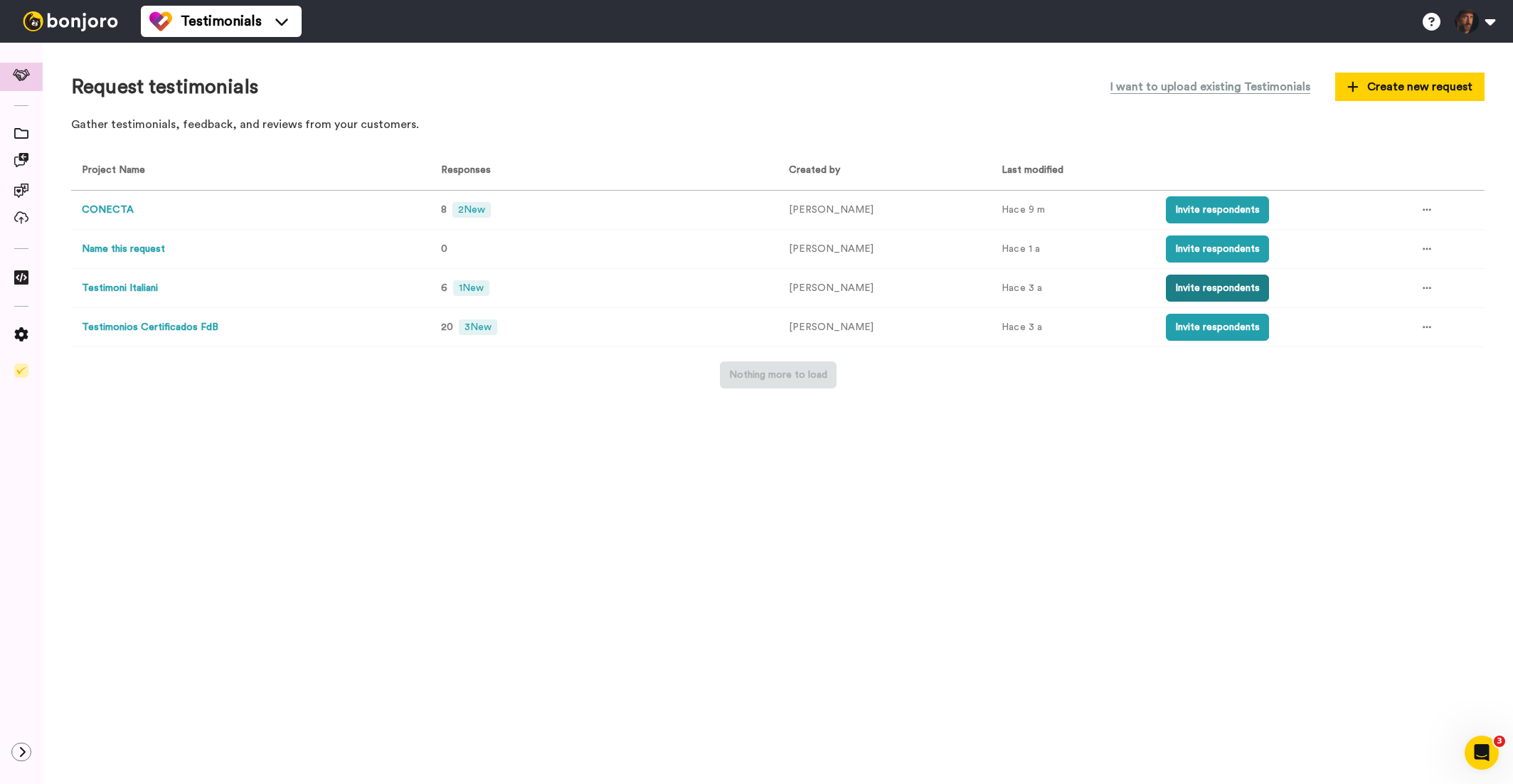
click at [1207, 290] on button "Invite respondents" at bounding box center [1218, 289] width 103 height 27
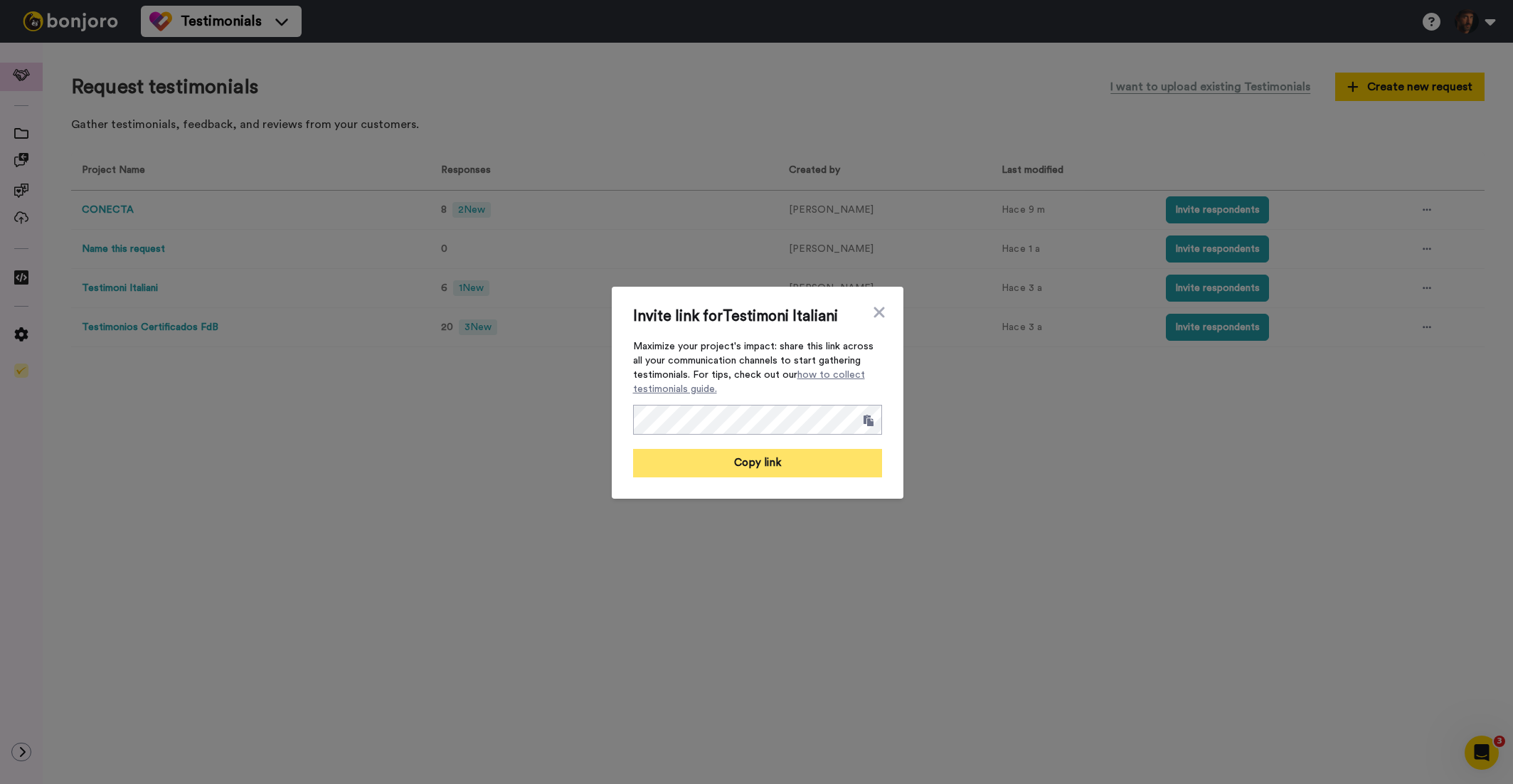
click at [739, 464] on button "Copy link" at bounding box center [758, 462] width 249 height 28
click at [880, 312] on icon at bounding box center [879, 312] width 11 height 11
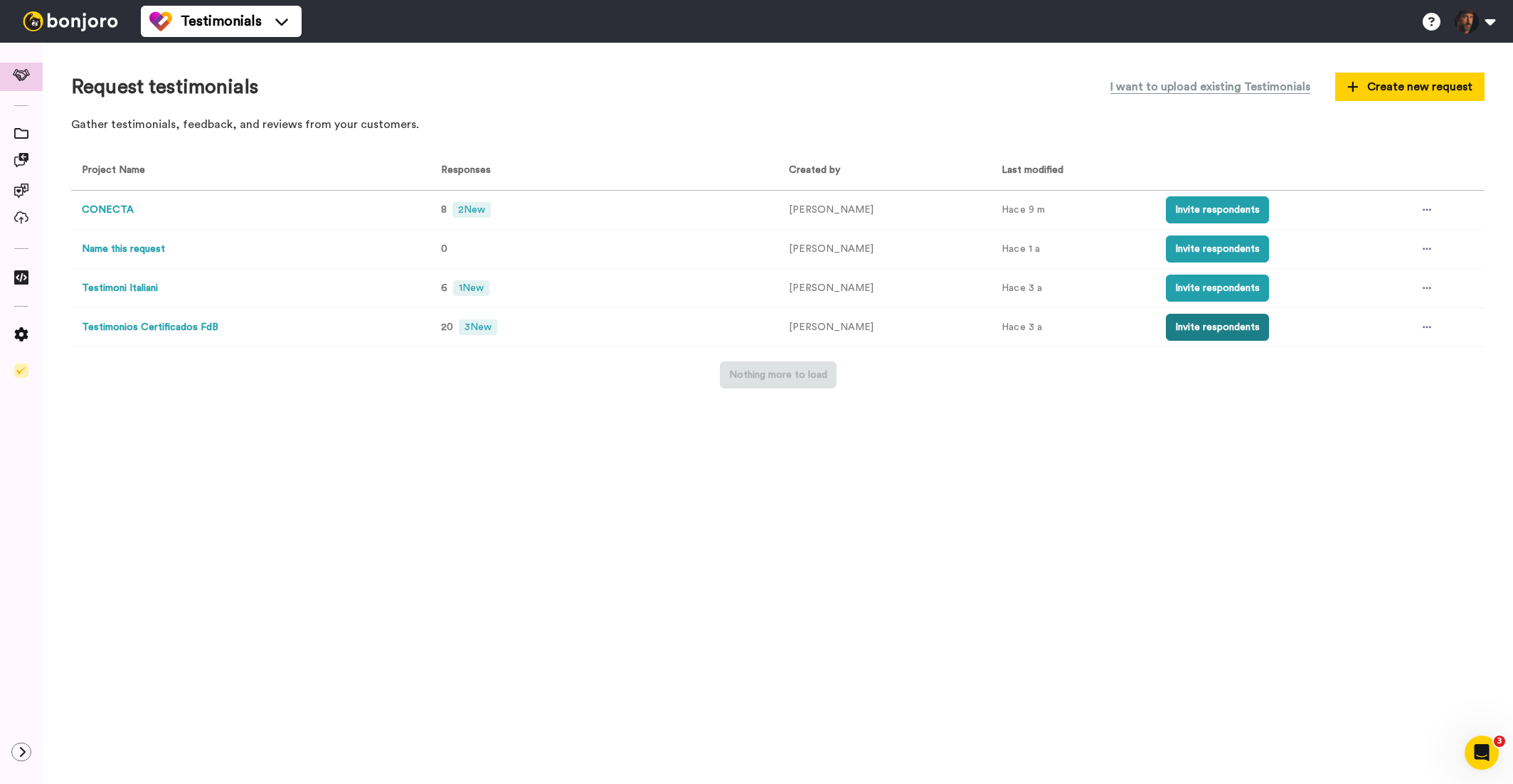
click at [1166, 330] on button "Invite respondents" at bounding box center [1218, 328] width 103 height 27
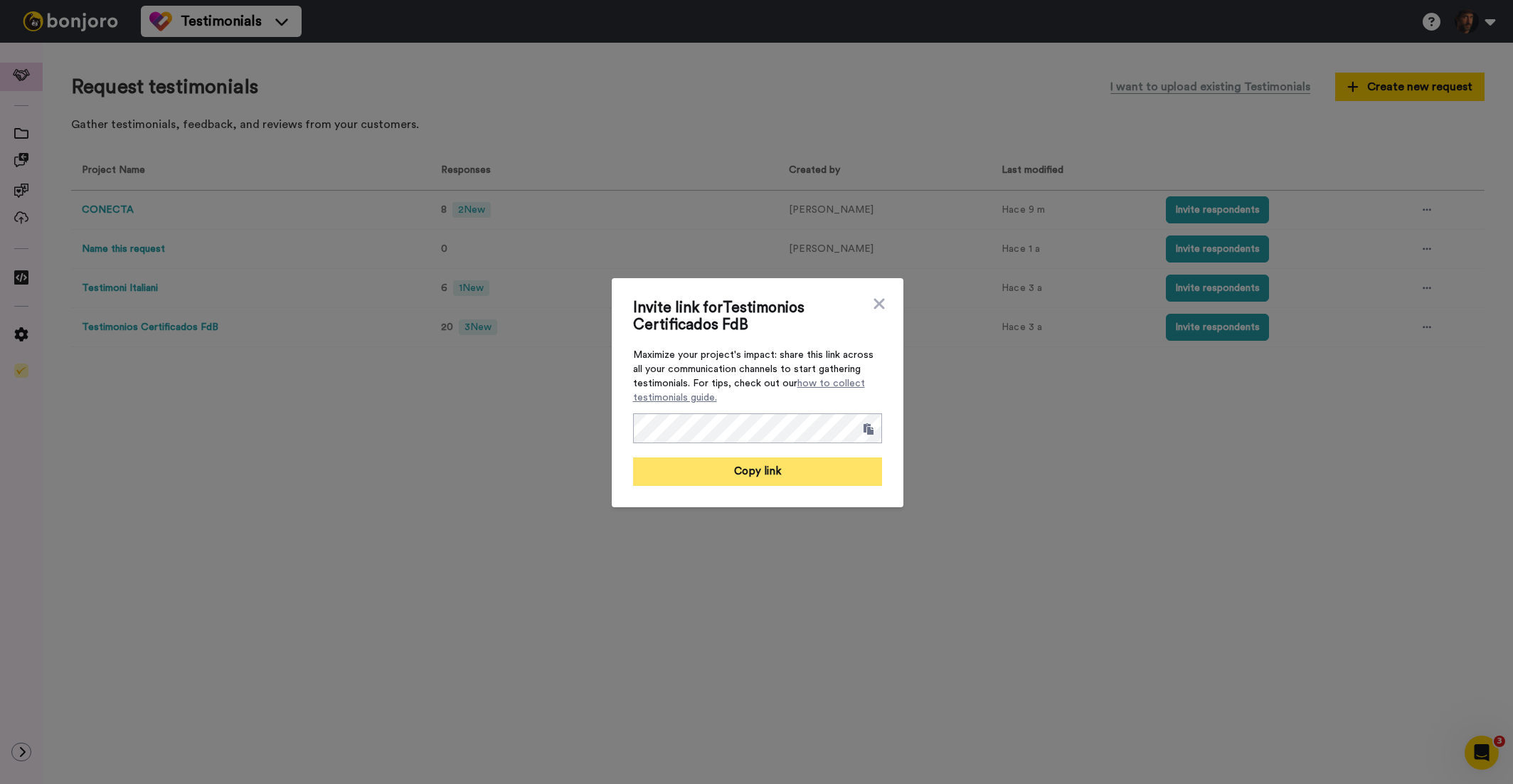
click at [790, 477] on button "Copy link" at bounding box center [758, 471] width 249 height 28
